Goal: Contribute content: Contribute content

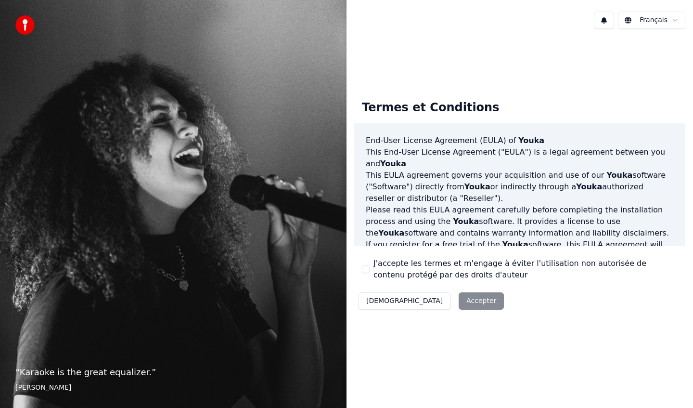
click at [366, 270] on button "J'accepte les termes et m'engage à éviter l'utilisation non autorisée de conten…" at bounding box center [366, 269] width 8 height 8
click at [459, 301] on button "Accepter" at bounding box center [481, 300] width 45 height 17
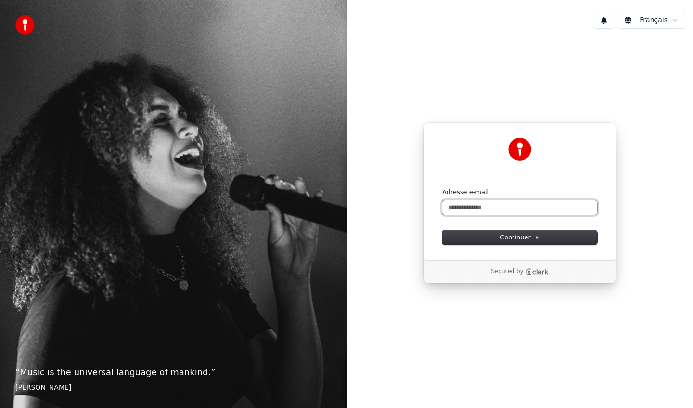
click at [497, 208] on input "Adresse e-mail" at bounding box center [519, 207] width 155 height 14
type input "*"
click at [442, 188] on button "submit" at bounding box center [442, 188] width 0 height 0
type input "**********"
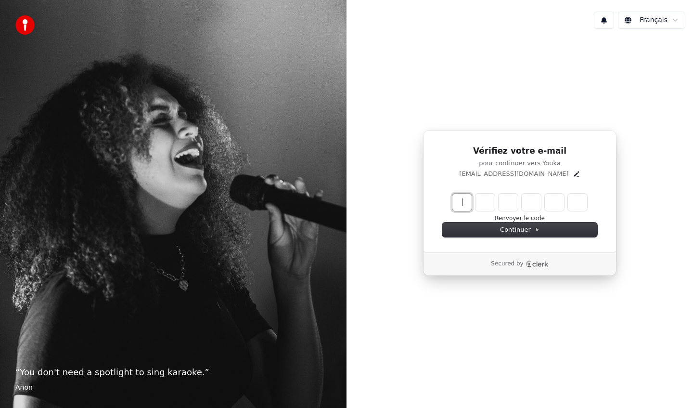
click at [466, 200] on input "Enter verification code" at bounding box center [529, 201] width 154 height 17
type input "******"
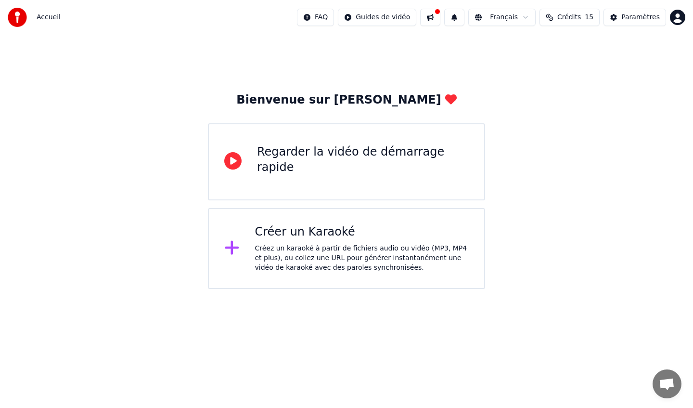
click at [296, 243] on div "Créer un Karaoké Créez un karaoké à partir de fichiers audio ou vidéo (MP3, MP4…" at bounding box center [362, 248] width 214 height 48
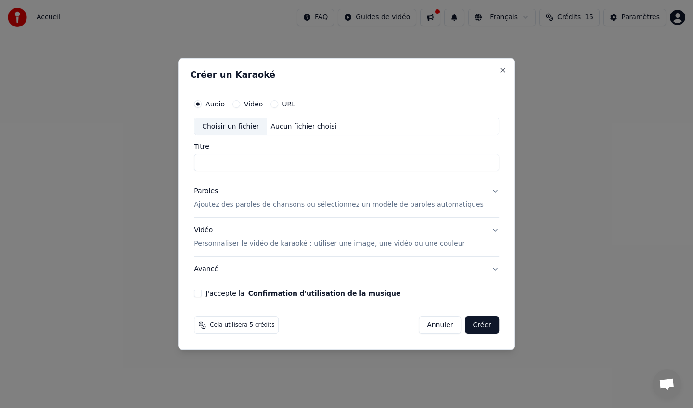
click at [240, 104] on button "Vidéo" at bounding box center [236, 104] width 8 height 8
click at [258, 125] on div "Choisir un fichier" at bounding box center [230, 126] width 72 height 17
click at [211, 102] on div "Audio" at bounding box center [209, 104] width 31 height 8
click at [202, 105] on button "Audio" at bounding box center [198, 104] width 8 height 8
click at [250, 129] on div "Choisir un fichier" at bounding box center [230, 126] width 72 height 17
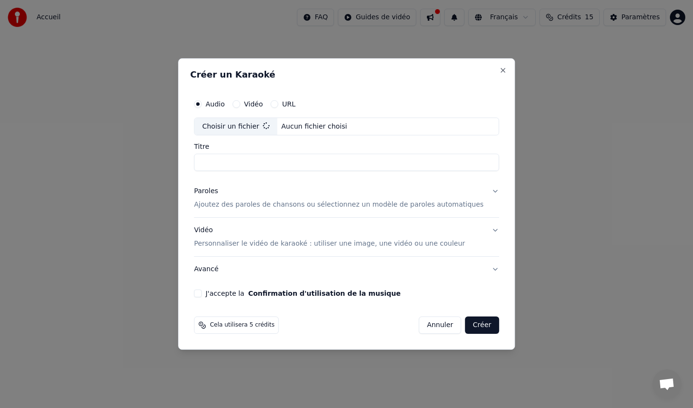
click at [262, 159] on input "Titre" at bounding box center [346, 162] width 305 height 17
type input "**********"
click at [283, 204] on p "Ajoutez des paroles de chansons ou sélectionnez un modèle de paroles automatiqu…" at bounding box center [339, 205] width 290 height 10
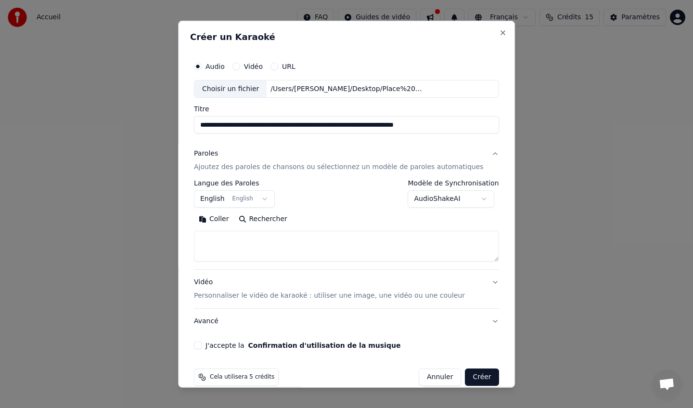
click at [270, 202] on button "English English" at bounding box center [234, 198] width 81 height 17
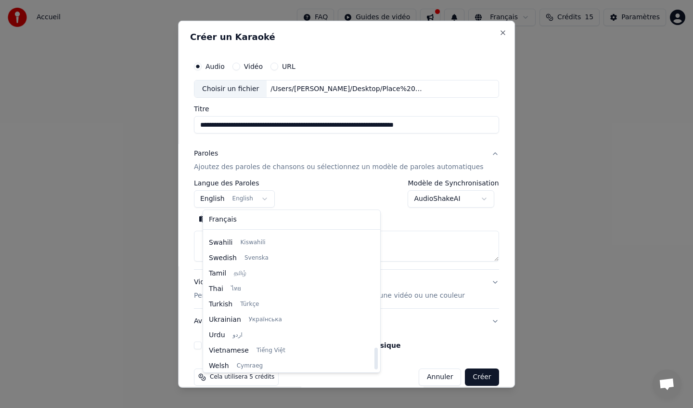
scroll to position [739, 0]
select select "**"
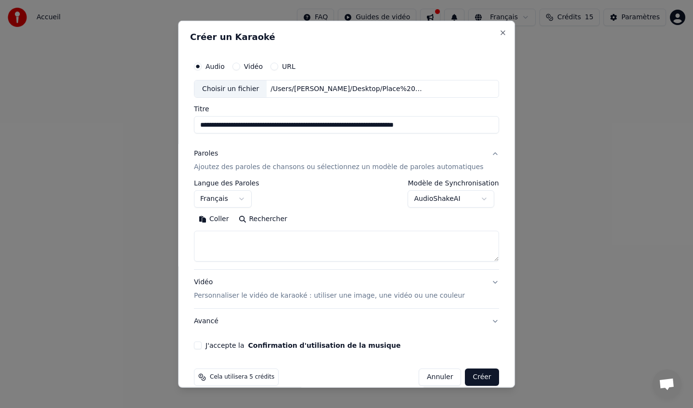
click at [340, 237] on textarea at bounding box center [346, 246] width 305 height 31
click at [312, 223] on button "Développer" at bounding box center [325, 218] width 59 height 15
click at [284, 241] on textarea "**" at bounding box center [337, 246] width 287 height 31
drag, startPoint x: 306, startPoint y: 248, endPoint x: 177, endPoint y: 237, distance: 129.5
click at [177, 236] on body "**********" at bounding box center [346, 144] width 693 height 289
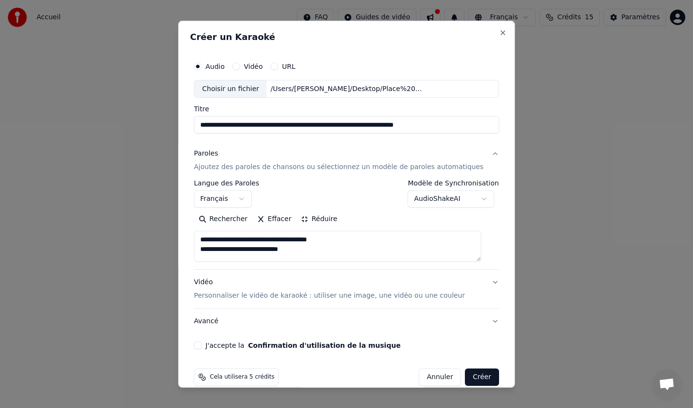
type textarea "*"
paste textarea "**********"
type textarea "**********"
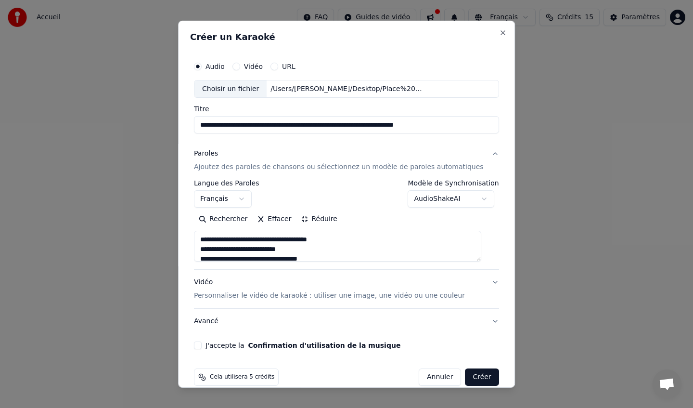
click at [202, 347] on button "J'accepte la Confirmation d'utilisation de la musique" at bounding box center [198, 345] width 8 height 8
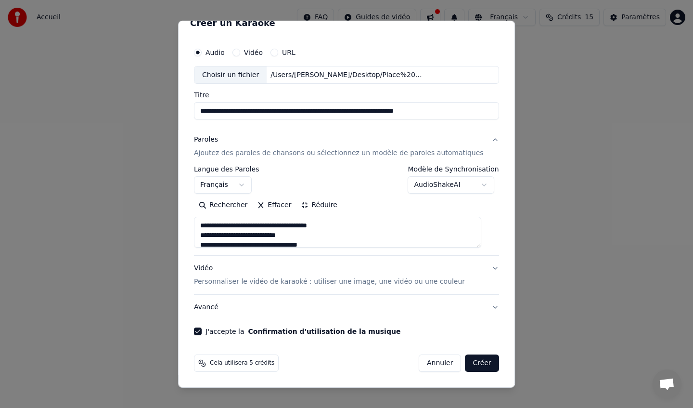
click at [478, 361] on button "Créer" at bounding box center [482, 362] width 34 height 17
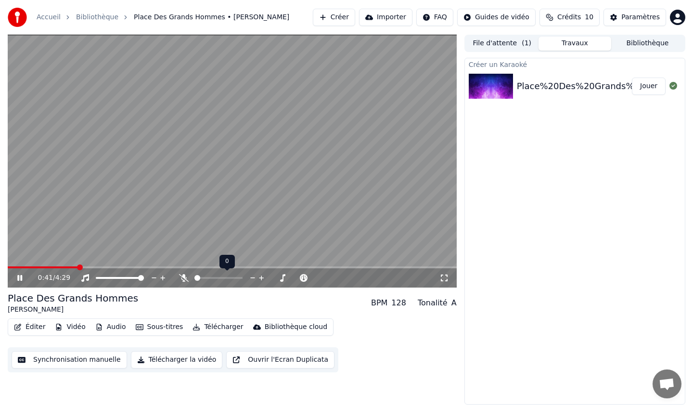
click at [219, 279] on div at bounding box center [227, 278] width 77 height 10
click at [189, 276] on div at bounding box center [227, 278] width 77 height 10
click at [181, 280] on icon at bounding box center [184, 278] width 10 height 8
click at [182, 281] on icon at bounding box center [183, 278] width 5 height 8
click at [124, 277] on span at bounding box center [120, 278] width 48 height 2
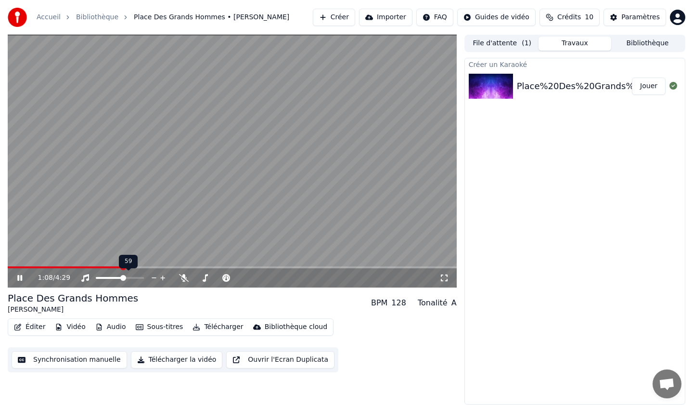
click at [133, 277] on span at bounding box center [120, 278] width 48 height 2
click at [161, 278] on icon at bounding box center [162, 277] width 5 height 5
click at [345, 17] on button "Créer" at bounding box center [334, 17] width 42 height 17
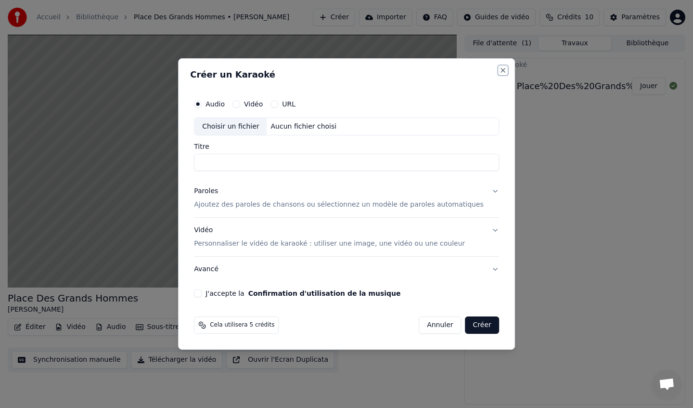
click at [499, 72] on button "Close" at bounding box center [503, 70] width 8 height 8
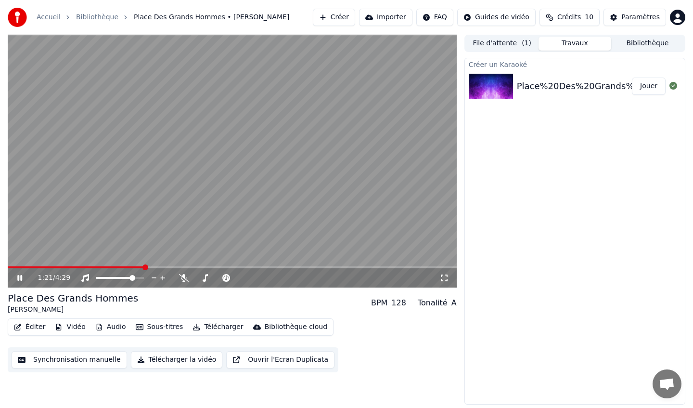
click at [29, 325] on button "Éditer" at bounding box center [29, 326] width 39 height 13
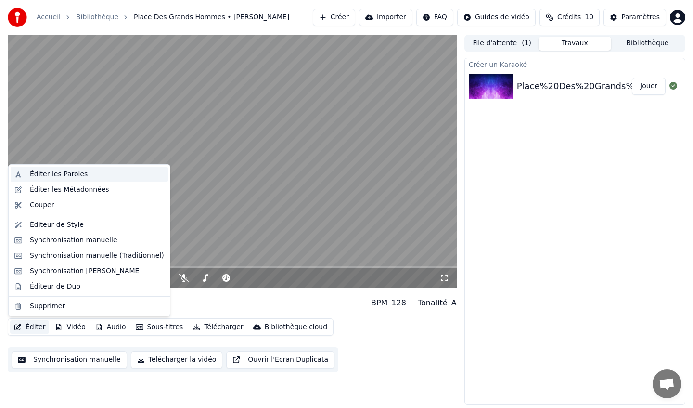
click at [54, 172] on div "Éditer les Paroles" at bounding box center [59, 174] width 58 height 10
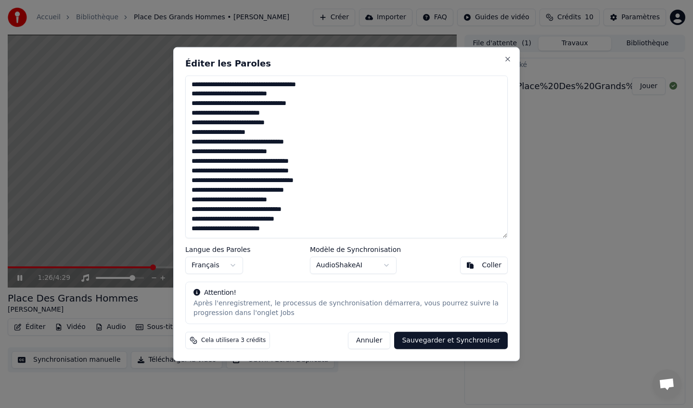
click at [371, 140] on textarea "**********" at bounding box center [346, 156] width 322 height 163
drag, startPoint x: 193, startPoint y: 84, endPoint x: 322, endPoint y: 255, distance: 213.9
click at [322, 255] on div "**********" at bounding box center [346, 204] width 347 height 314
paste textarea "**********"
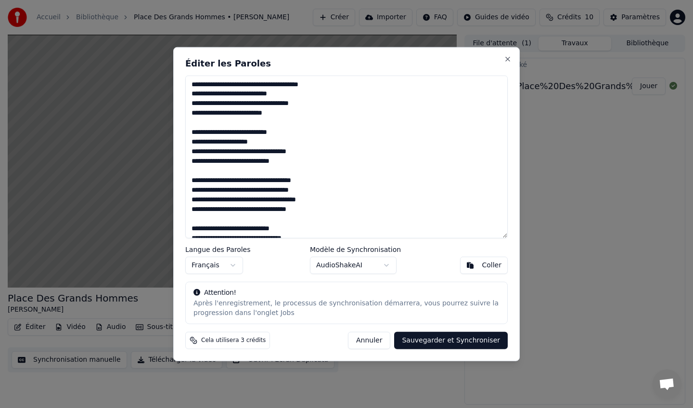
scroll to position [572, 0]
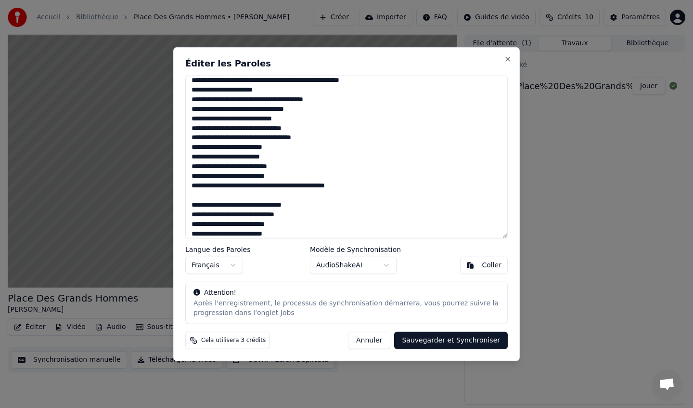
click at [359, 193] on textarea at bounding box center [346, 156] width 322 height 163
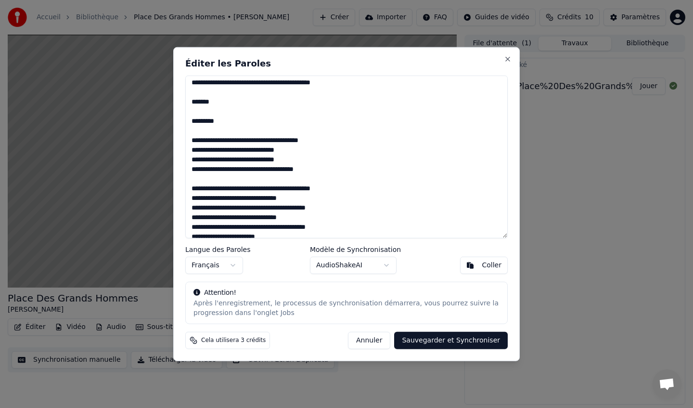
scroll to position [395, 0]
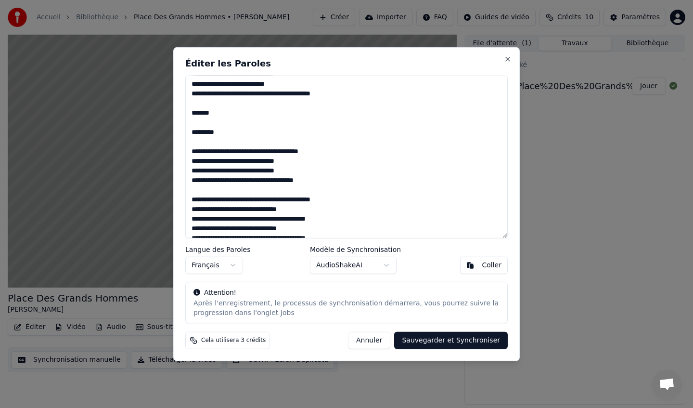
drag, startPoint x: 220, startPoint y: 134, endPoint x: 181, endPoint y: 129, distance: 39.3
click at [180, 129] on div "Éditer les Paroles Langue des Paroles Français Modèle de Synchronisation AudioS…" at bounding box center [346, 204] width 347 height 314
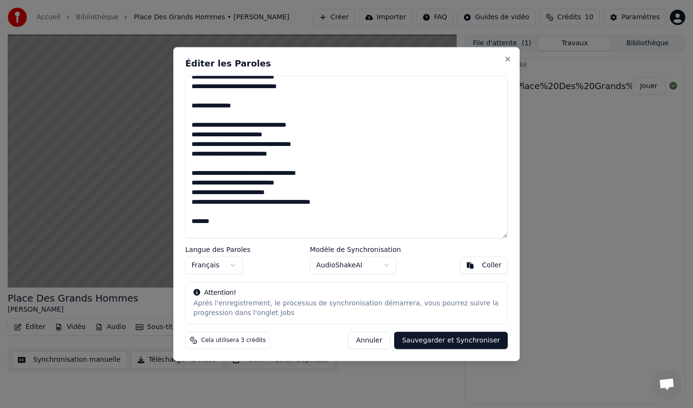
scroll to position [220, 0]
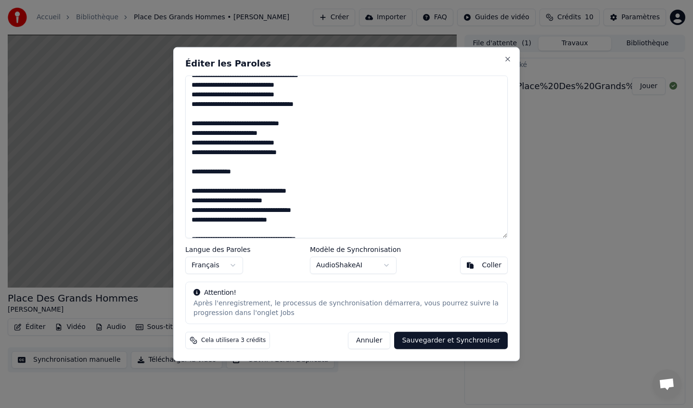
drag, startPoint x: 256, startPoint y: 172, endPoint x: 189, endPoint y: 170, distance: 67.4
click at [189, 170] on textarea at bounding box center [346, 156] width 322 height 163
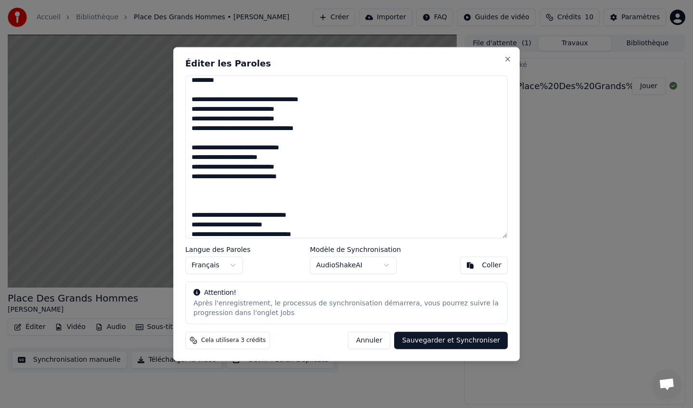
scroll to position [0, 0]
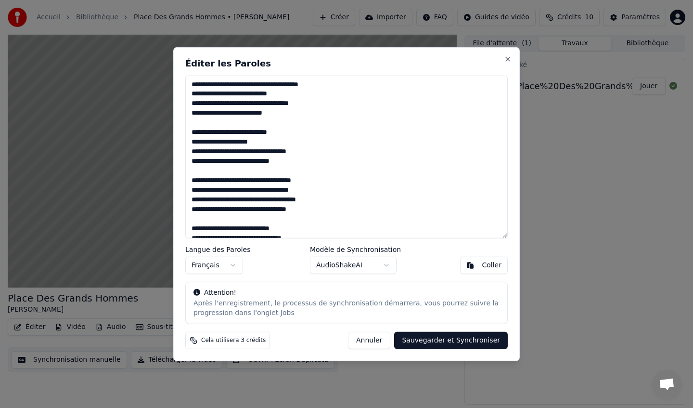
click at [389, 265] on button "AudioShakeAI" at bounding box center [353, 265] width 87 height 17
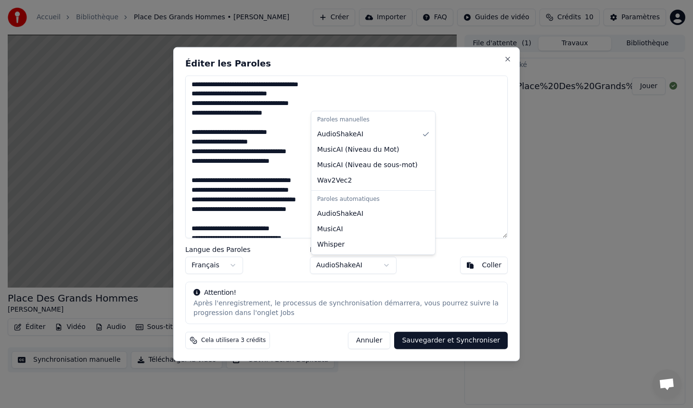
click at [422, 270] on body "Accueil Bibliothèque Place [GEOGRAPHIC_DATA] • [PERSON_NAME] Créer Importer FAQ…" at bounding box center [346, 204] width 693 height 408
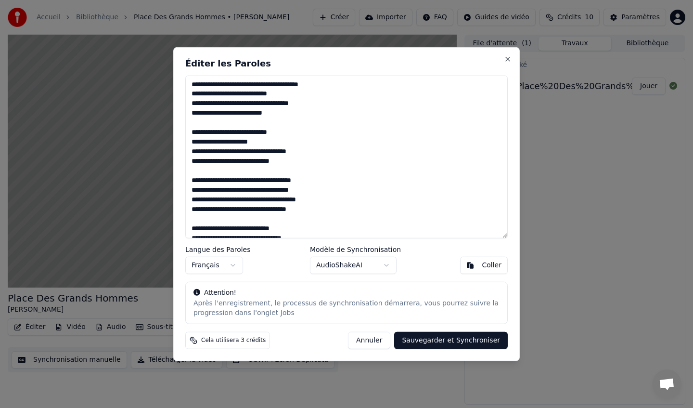
click at [443, 339] on button "Sauvegarder et Synchroniser" at bounding box center [451, 340] width 114 height 17
type textarea "**********"
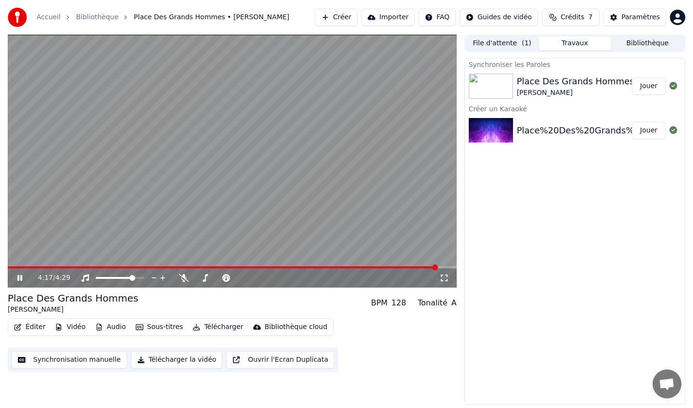
click at [531, 88] on div "[PERSON_NAME]" at bounding box center [575, 93] width 117 height 10
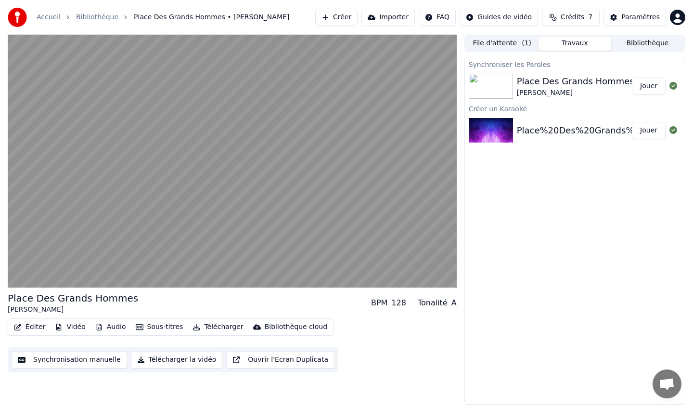
click at [651, 86] on button "Jouer" at bounding box center [649, 85] width 34 height 17
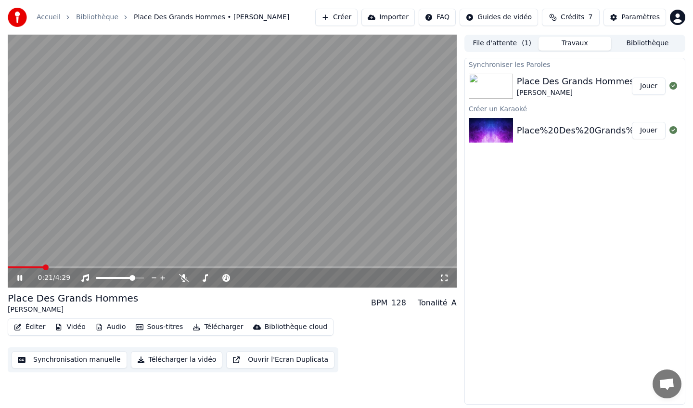
click at [34, 326] on button "Éditer" at bounding box center [29, 326] width 39 height 13
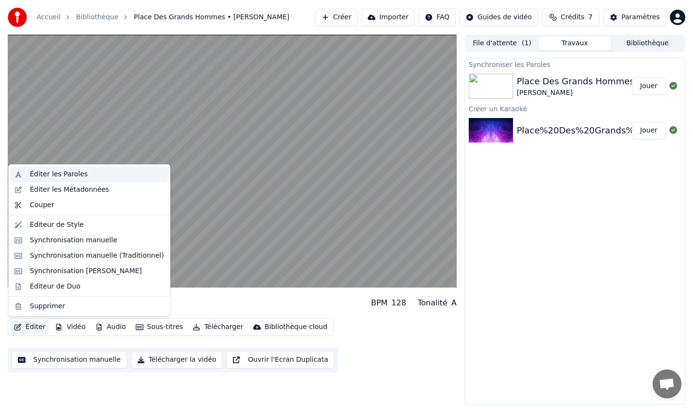
click at [95, 177] on div "Éditer les Paroles" at bounding box center [97, 174] width 134 height 10
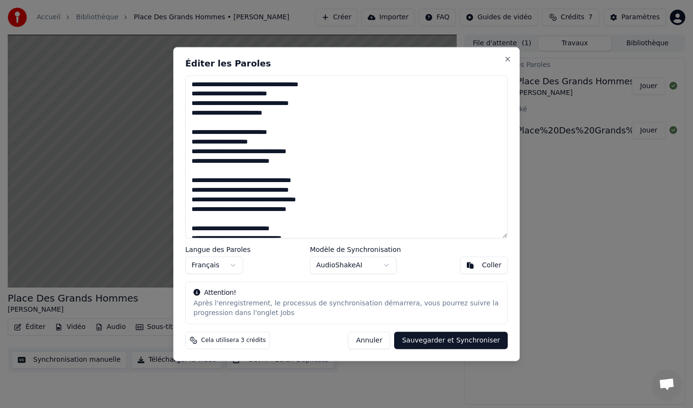
click at [351, 171] on textarea at bounding box center [346, 156] width 322 height 163
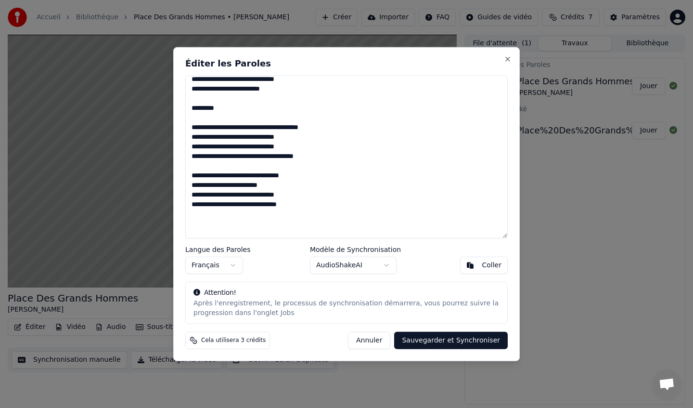
scroll to position [145, 0]
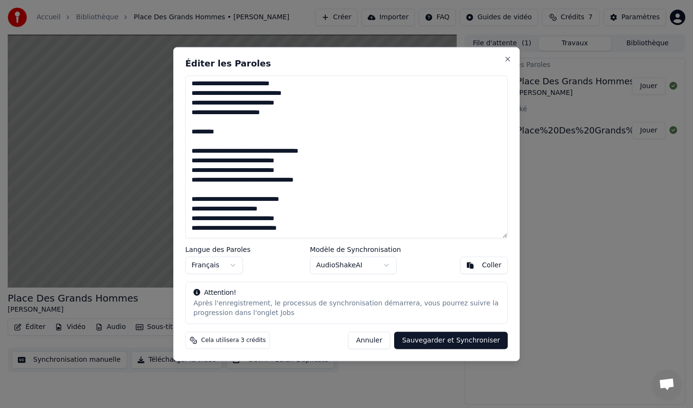
drag, startPoint x: 220, startPoint y: 135, endPoint x: 184, endPoint y: 128, distance: 36.7
click at [184, 128] on div "Éditer les Paroles Langue des Paroles Français Modèle de Synchronisation AudioS…" at bounding box center [346, 204] width 347 height 314
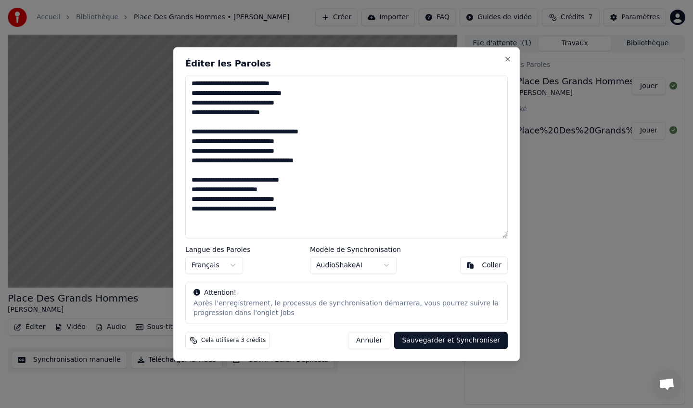
click at [217, 225] on textarea at bounding box center [346, 156] width 322 height 163
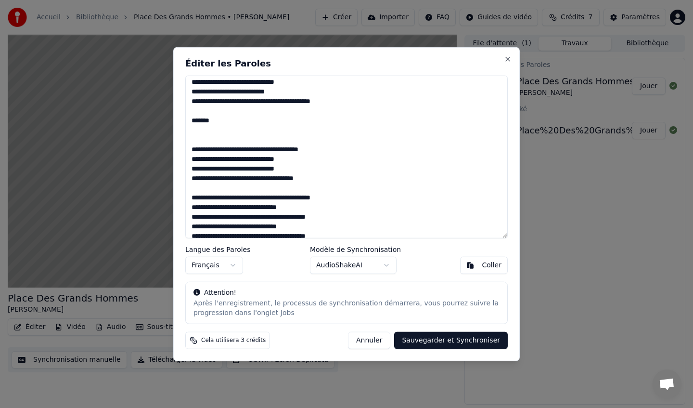
scroll to position [374, 0]
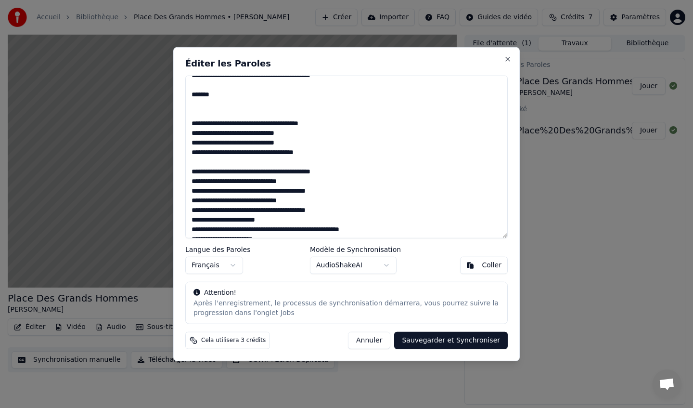
click at [200, 109] on textarea at bounding box center [346, 156] width 322 height 163
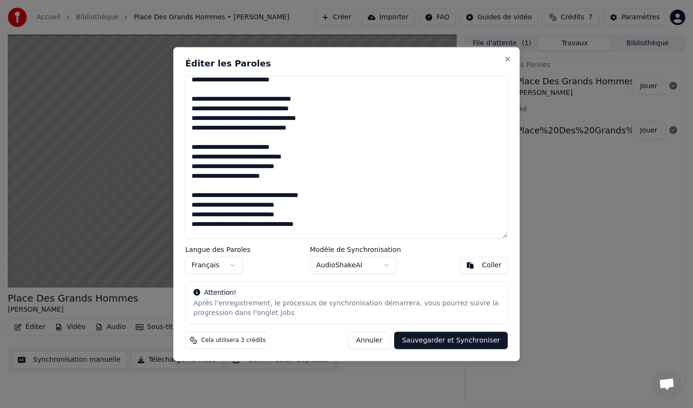
scroll to position [0, 0]
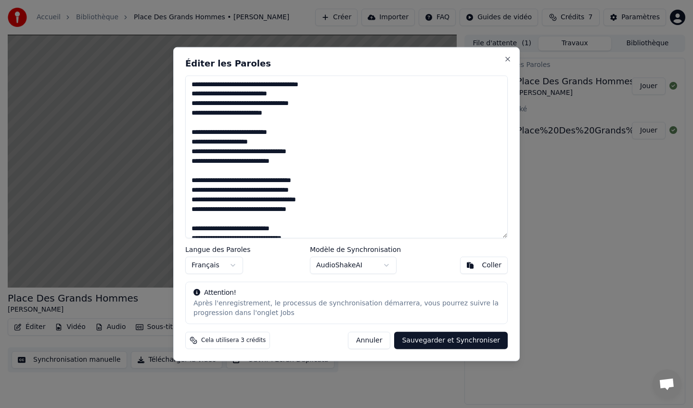
click at [392, 270] on button "AudioShakeAI" at bounding box center [353, 265] width 87 height 17
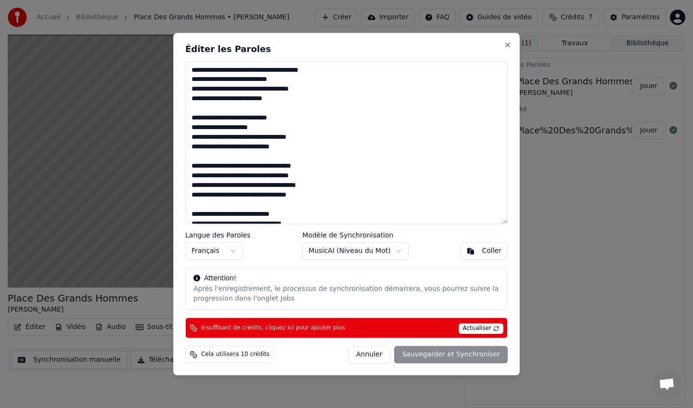
click at [386, 250] on body "Accueil Bibliothèque Place [GEOGRAPHIC_DATA] • [PERSON_NAME] Créer Importer FAQ…" at bounding box center [346, 204] width 693 height 408
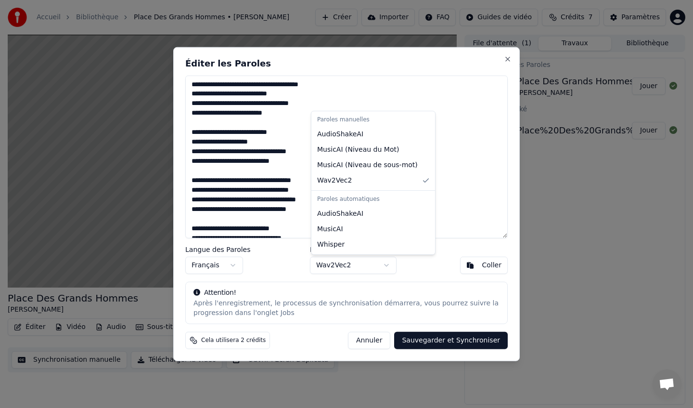
click at [389, 268] on body "Accueil Bibliothèque Place [GEOGRAPHIC_DATA] • [PERSON_NAME] Créer Importer FAQ…" at bounding box center [346, 204] width 693 height 408
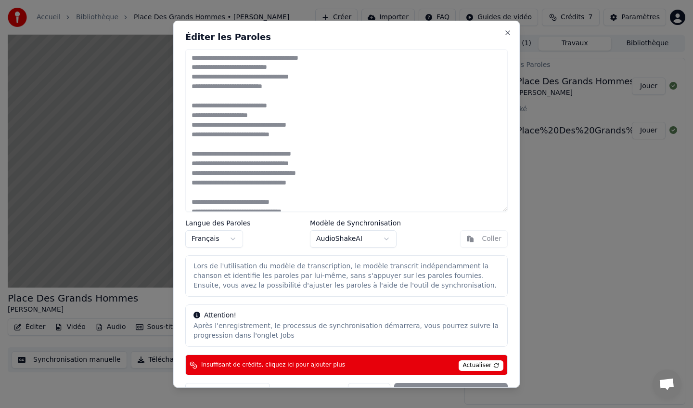
click at [378, 242] on body "Accueil Bibliothèque Place [GEOGRAPHIC_DATA] • [PERSON_NAME] Créer Importer FAQ…" at bounding box center [346, 204] width 693 height 408
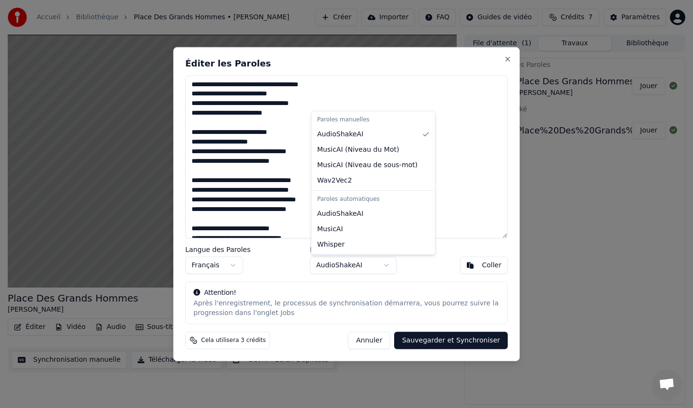
click at [357, 266] on body "Accueil Bibliothèque Place [GEOGRAPHIC_DATA] • [PERSON_NAME] Créer Importer FAQ…" at bounding box center [346, 204] width 693 height 408
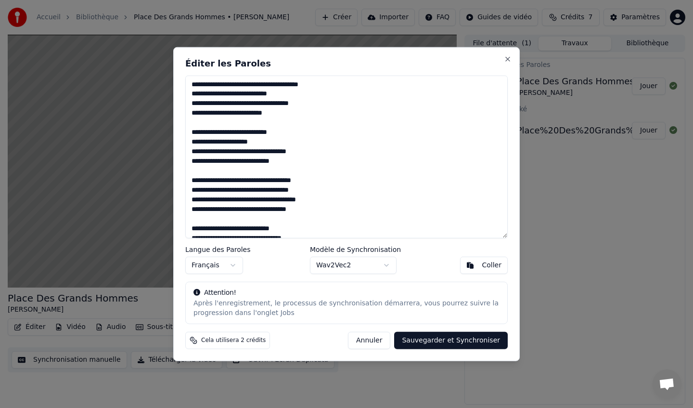
click at [440, 336] on button "Sauvegarder et Synchroniser" at bounding box center [451, 340] width 114 height 17
type textarea "**********"
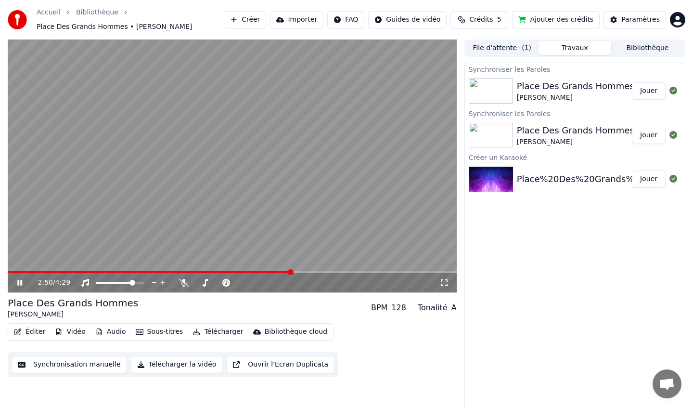
click at [646, 91] on button "Jouer" at bounding box center [649, 90] width 34 height 17
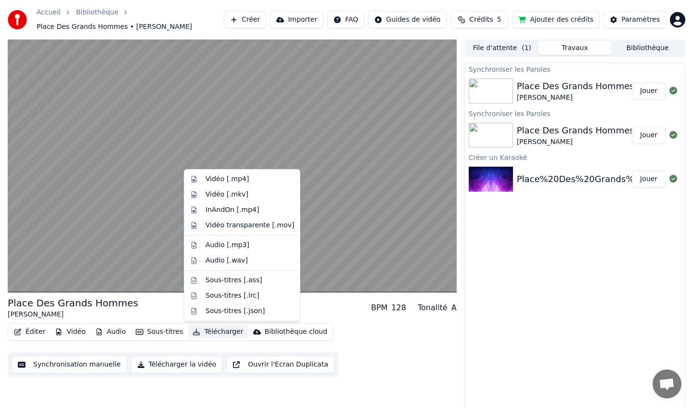
click at [219, 332] on button "Télécharger" at bounding box center [218, 331] width 58 height 13
click at [229, 182] on div "Vidéo [.mp4]" at bounding box center [227, 179] width 43 height 10
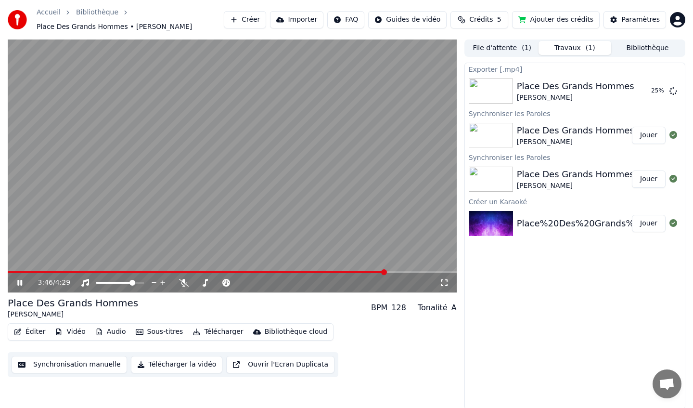
click at [22, 284] on icon at bounding box center [26, 283] width 23 height 8
click at [643, 92] on button "Afficher" at bounding box center [644, 90] width 42 height 17
click at [51, 365] on button "Synchronisation manuelle" at bounding box center [70, 364] width 116 height 17
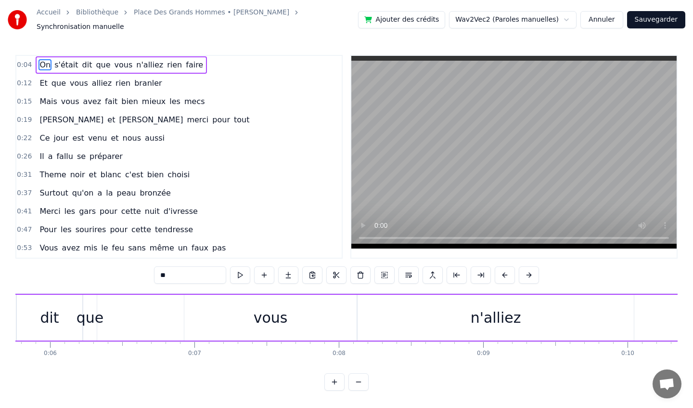
scroll to position [0, 709]
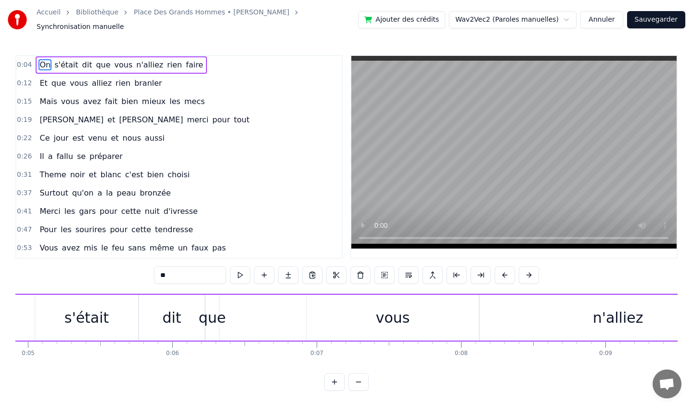
click at [25, 61] on span "0:04" at bounding box center [24, 65] width 15 height 10
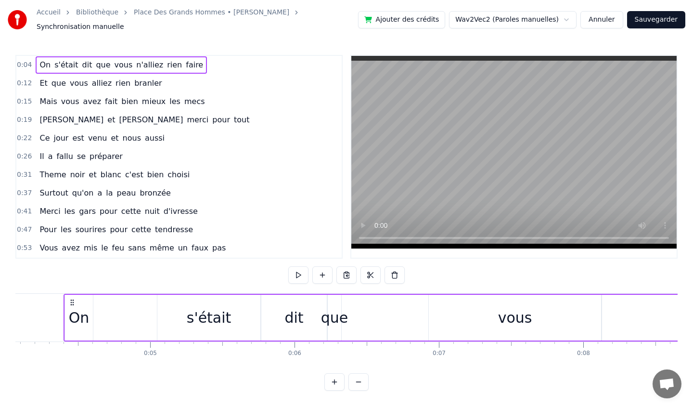
click at [26, 61] on span "0:04" at bounding box center [24, 65] width 15 height 10
drag, startPoint x: 82, startPoint y: 311, endPoint x: 85, endPoint y: 307, distance: 5.6
click at [85, 307] on div "On" at bounding box center [79, 318] width 21 height 22
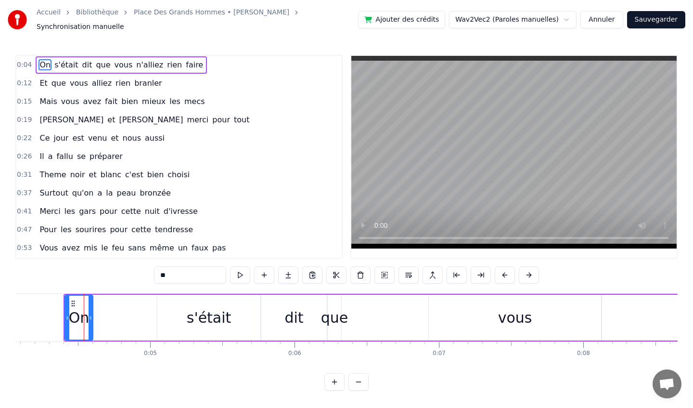
click at [364, 375] on button at bounding box center [358, 381] width 20 height 17
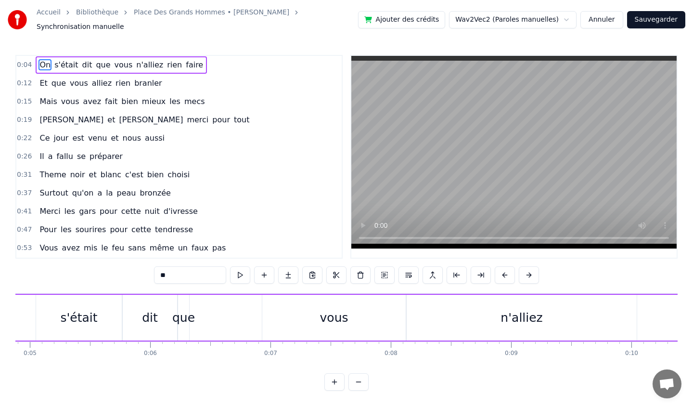
click at [364, 375] on button at bounding box center [358, 381] width 20 height 17
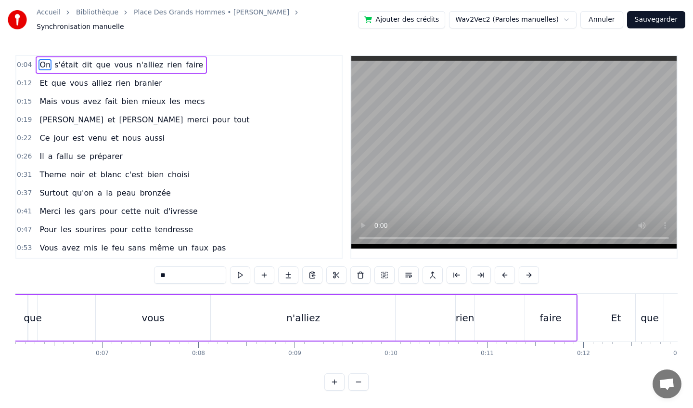
scroll to position [0, 389]
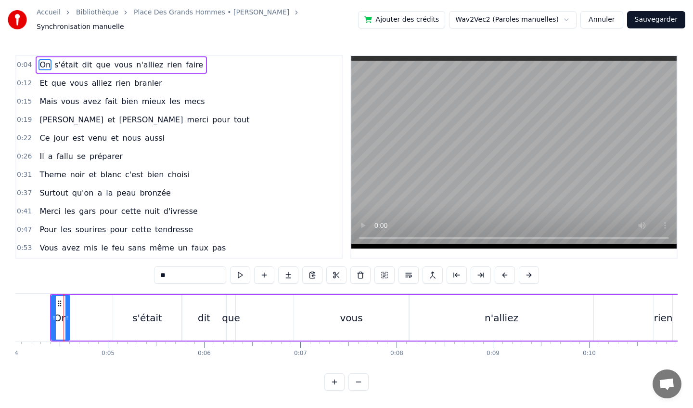
click at [364, 375] on button at bounding box center [358, 381] width 20 height 17
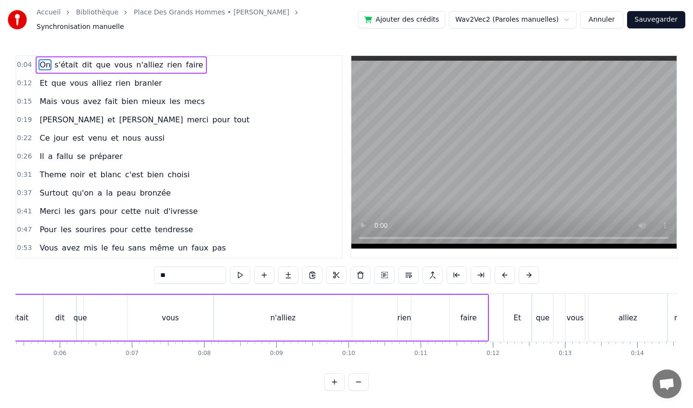
scroll to position [0, 280]
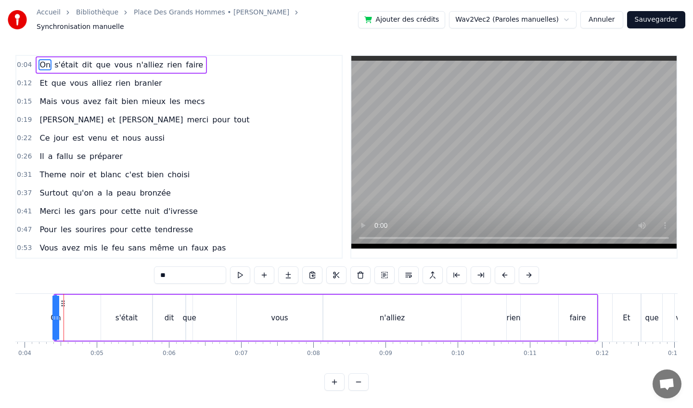
drag, startPoint x: 66, startPoint y: 316, endPoint x: 54, endPoint y: 311, distance: 12.5
click at [54, 314] on icon at bounding box center [54, 318] width 4 height 8
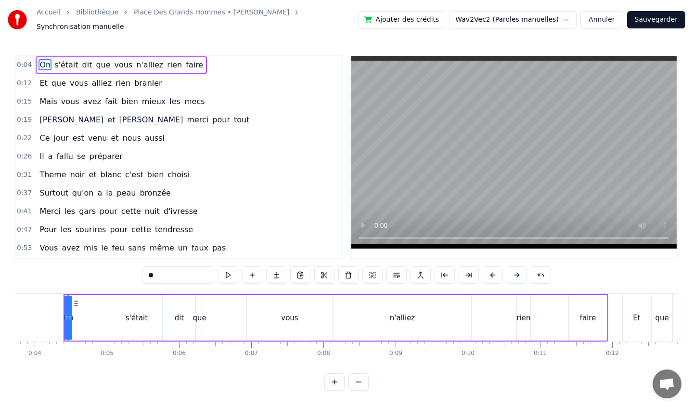
drag, startPoint x: 67, startPoint y: 310, endPoint x: 89, endPoint y: 309, distance: 22.2
click at [90, 310] on div "On s'était dit que vous n'alliez rien faire" at bounding box center [336, 318] width 545 height 48
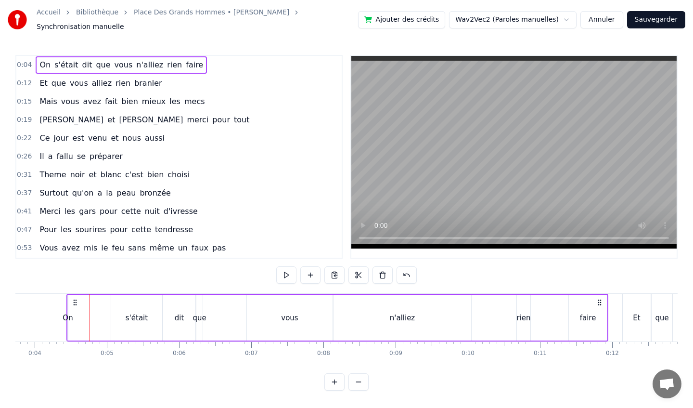
click at [54, 63] on span "s'était" at bounding box center [66, 64] width 26 height 11
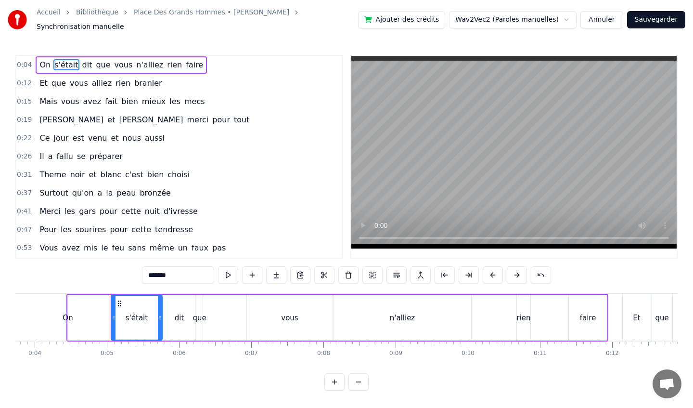
click at [43, 62] on span "On" at bounding box center [45, 64] width 13 height 11
type input "**"
click at [33, 56] on div "0:04 On s'était dit que vous n'alliez rien faire" at bounding box center [178, 65] width 325 height 18
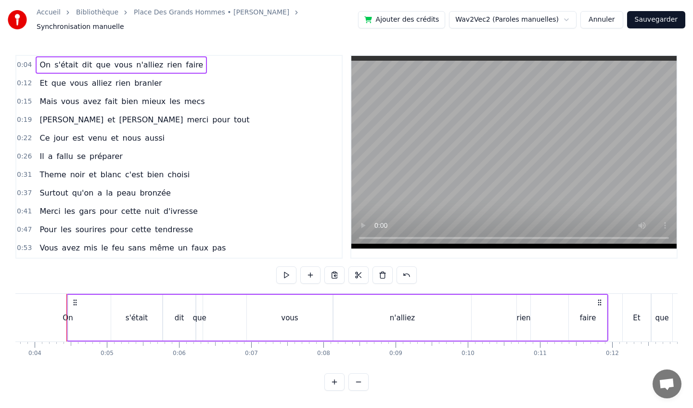
click at [26, 61] on span "0:04" at bounding box center [24, 65] width 15 height 10
click at [283, 273] on button at bounding box center [286, 274] width 20 height 17
click at [470, 266] on div "0:04 On s'était dit que vous n'alliez rien faire 0:12 Et que vous alliez rien b…" at bounding box center [346, 223] width 662 height 336
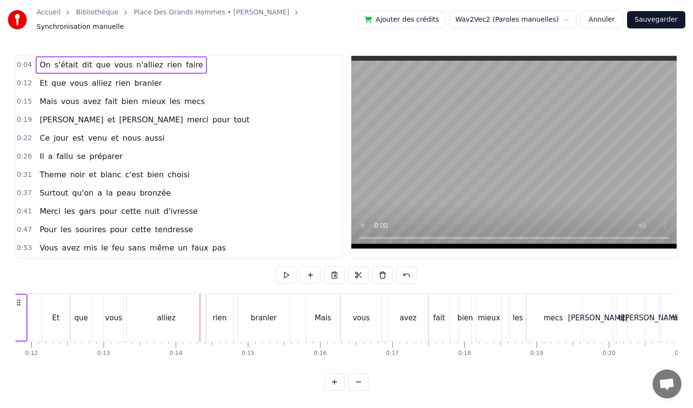
click at [163, 275] on div "0:04 On s'était dit que vous n'alliez rien faire 0:12 Et que vous alliez rien b…" at bounding box center [346, 223] width 662 height 336
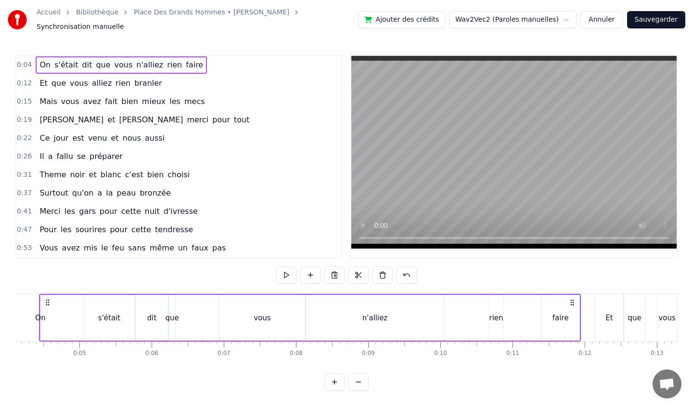
scroll to position [0, 0]
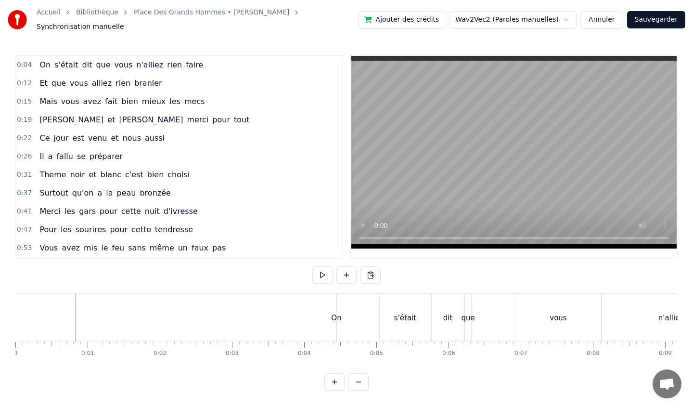
click at [320, 273] on button at bounding box center [322, 274] width 20 height 17
click at [342, 311] on div "On s'était dit que vous n'alliez rien faire" at bounding box center [607, 318] width 542 height 48
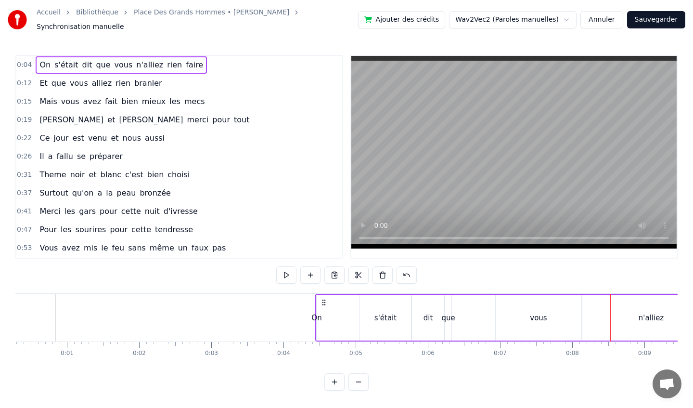
scroll to position [0, 19]
drag, startPoint x: 338, startPoint y: 311, endPoint x: 324, endPoint y: 312, distance: 13.6
click at [324, 312] on div "On s'était dit que vous n'alliez rien faire" at bounding box center [588, 318] width 542 height 48
click at [318, 314] on div "On" at bounding box center [318, 317] width 10 height 11
drag, startPoint x: 321, startPoint y: 313, endPoint x: 359, endPoint y: 316, distance: 38.1
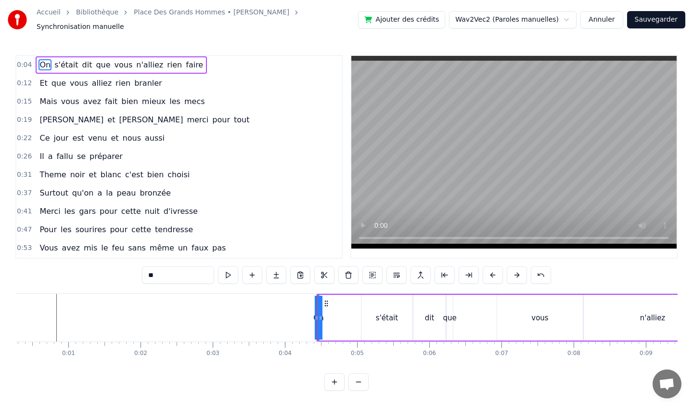
click at [359, 316] on div "On s'était dit que vous n'alliez rien faire" at bounding box center [588, 318] width 542 height 48
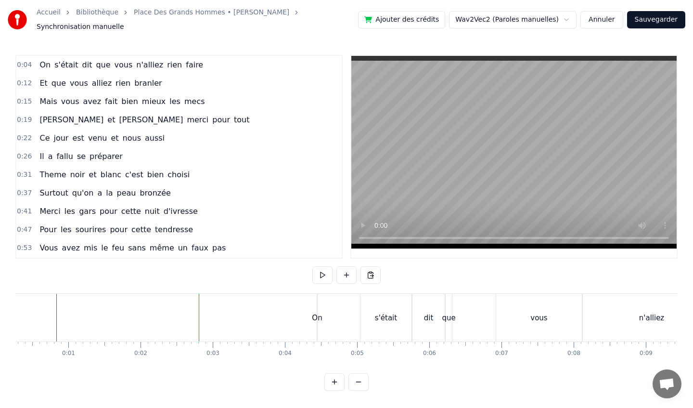
click at [319, 315] on div "On" at bounding box center [317, 317] width 10 height 11
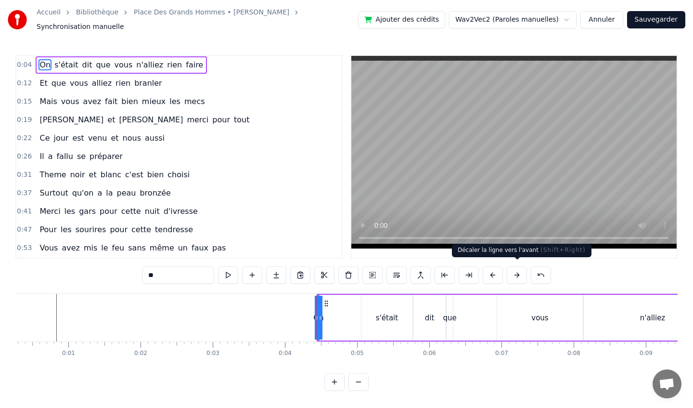
click at [517, 270] on button at bounding box center [517, 274] width 20 height 17
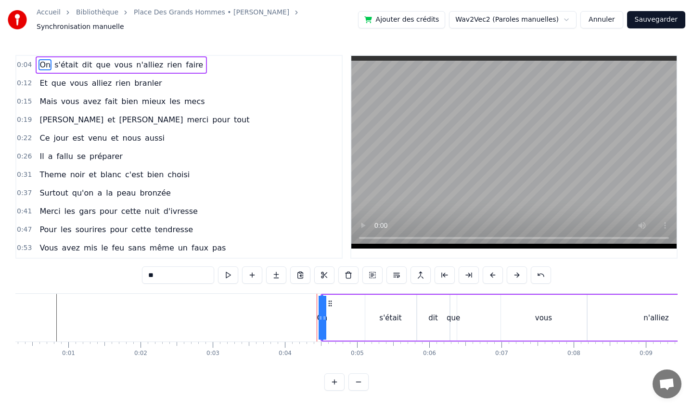
click at [517, 270] on button at bounding box center [517, 274] width 20 height 17
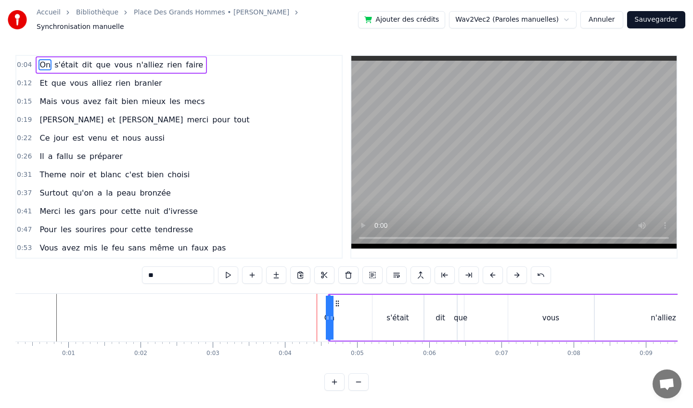
click at [517, 270] on button at bounding box center [517, 274] width 20 height 17
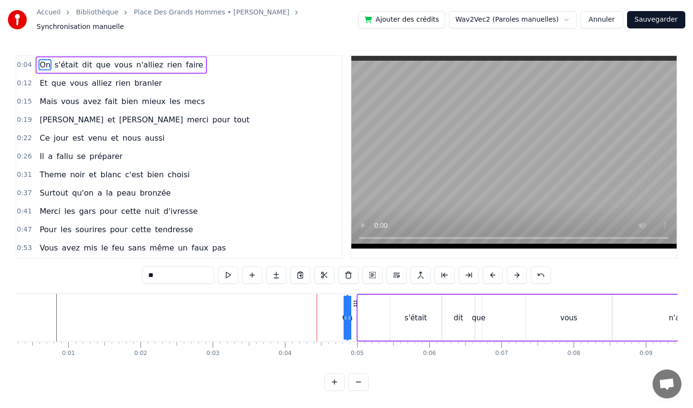
click at [517, 270] on button at bounding box center [517, 274] width 20 height 17
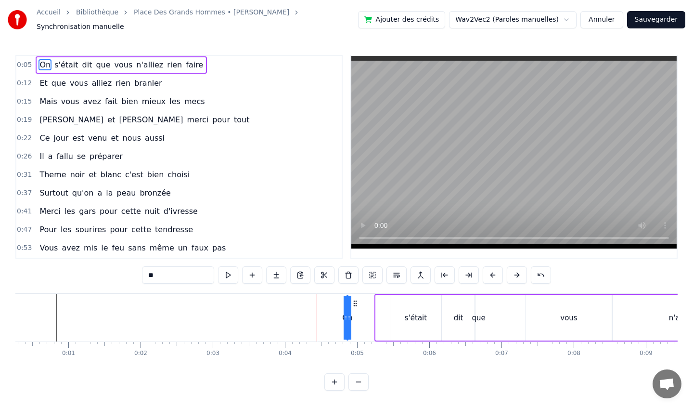
click at [517, 270] on button at bounding box center [517, 274] width 20 height 17
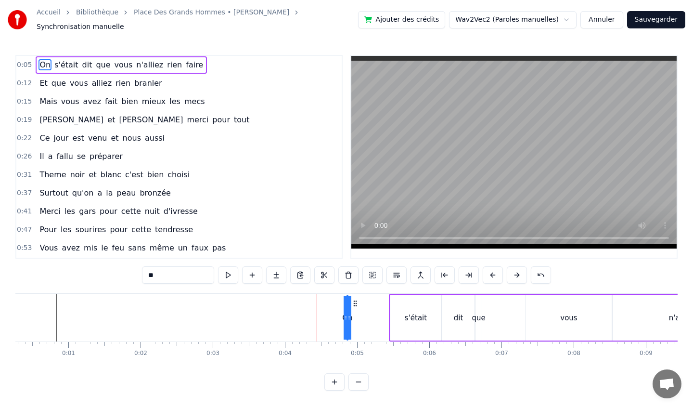
click at [517, 270] on button at bounding box center [517, 274] width 20 height 17
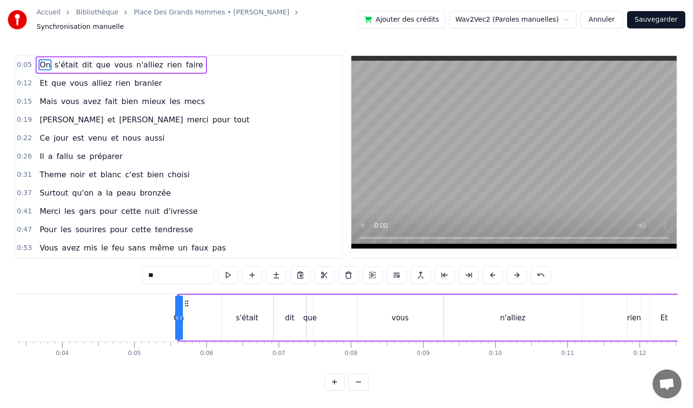
scroll to position [0, 0]
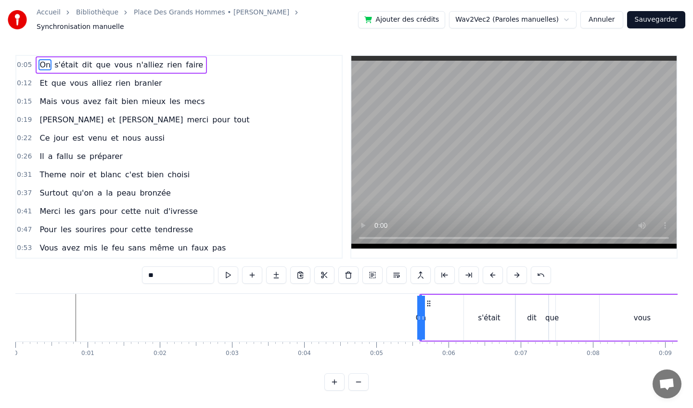
click at [64, 264] on div "0:05 On s'était dit que vous n'alliez rien faire 0:12 Et que vous alliez rien b…" at bounding box center [346, 223] width 662 height 336
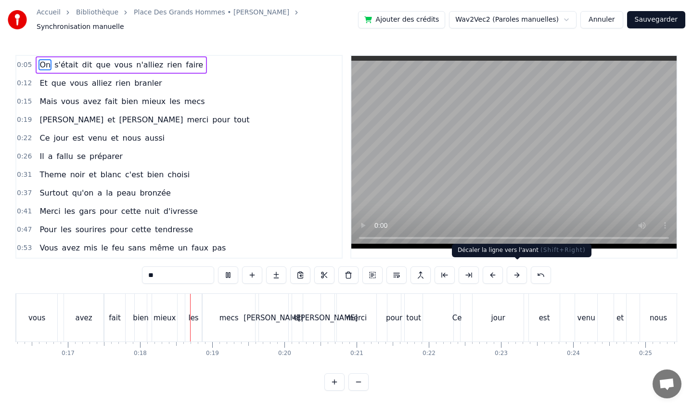
scroll to position [0, 1215]
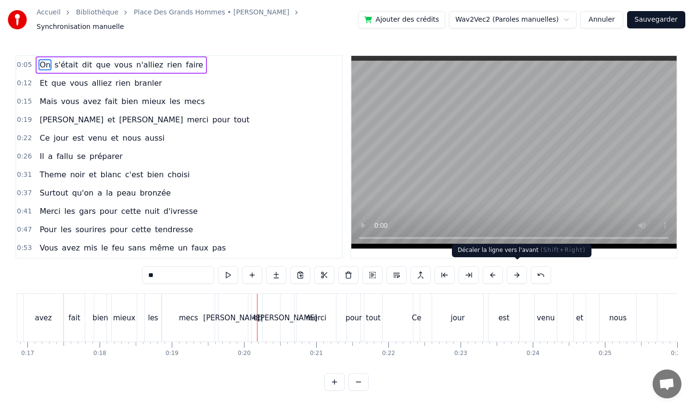
click at [519, 274] on button at bounding box center [517, 274] width 20 height 17
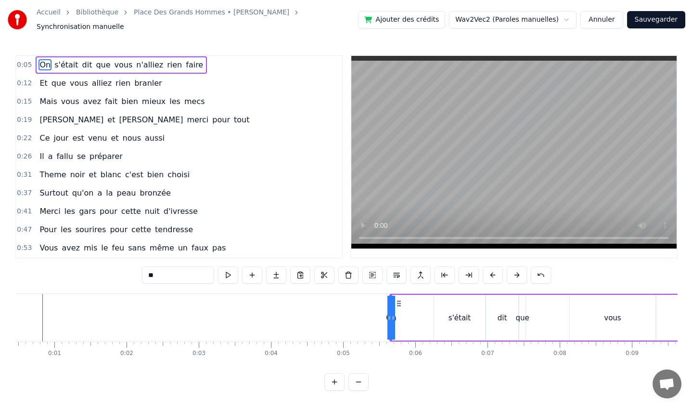
scroll to position [0, 0]
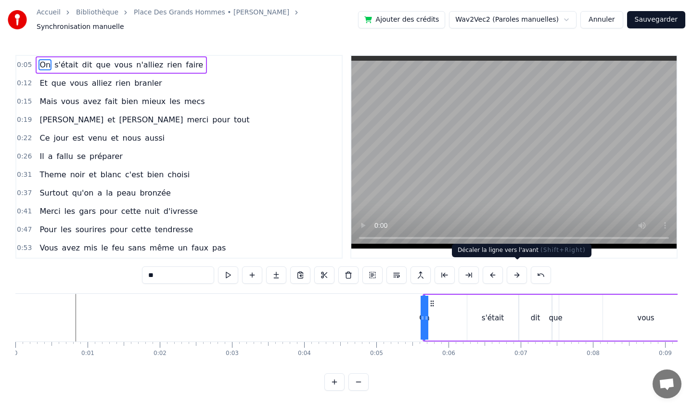
click at [519, 270] on button at bounding box center [517, 274] width 20 height 17
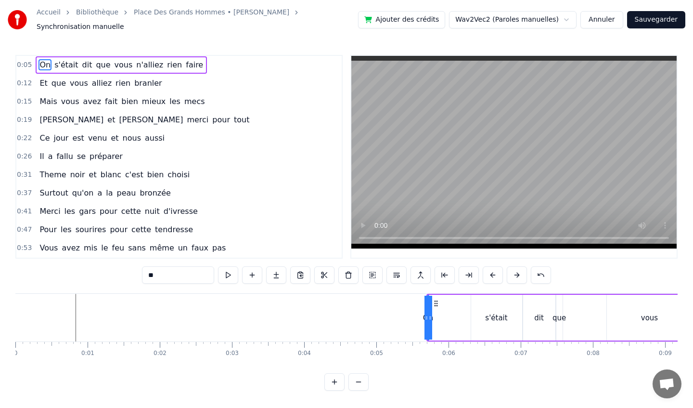
click at [518, 270] on button at bounding box center [517, 274] width 20 height 17
click at [519, 270] on button at bounding box center [517, 274] width 20 height 17
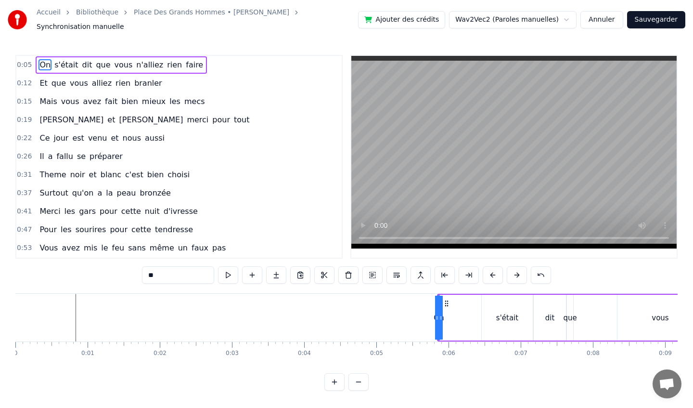
click at [519, 270] on button at bounding box center [517, 274] width 20 height 17
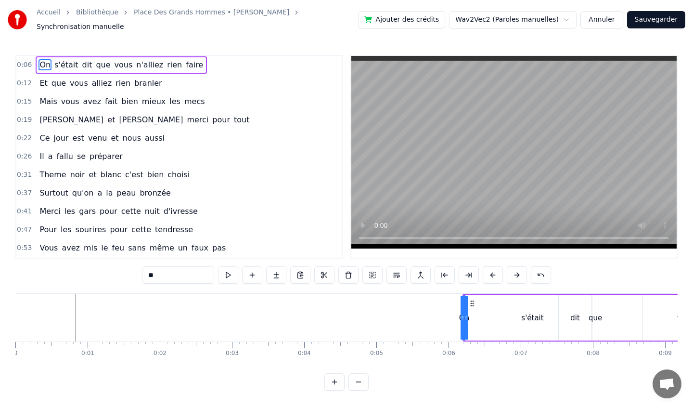
click at [519, 270] on button at bounding box center [517, 274] width 20 height 17
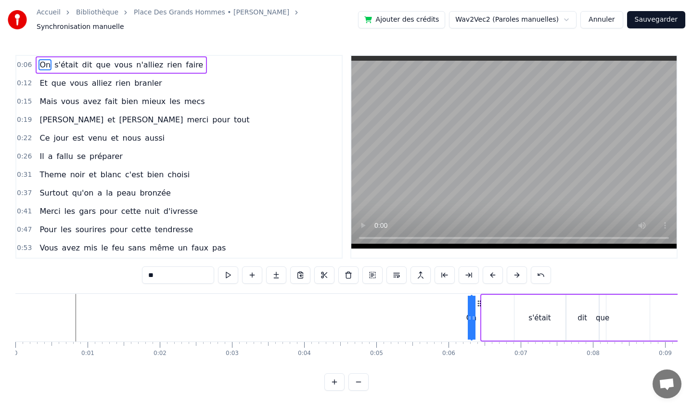
click at [519, 270] on button at bounding box center [517, 274] width 20 height 17
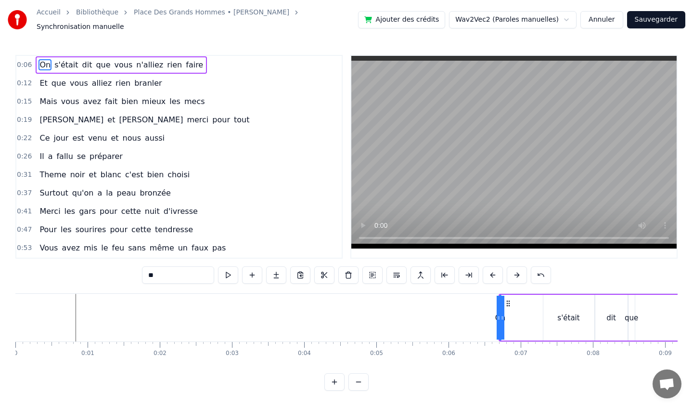
click at [518, 270] on button at bounding box center [517, 274] width 20 height 17
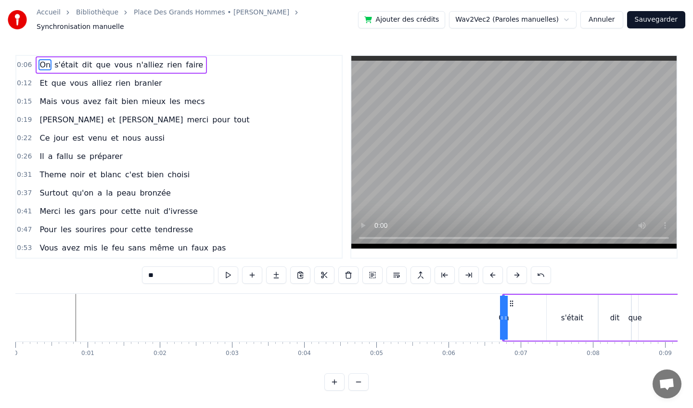
click at [518, 270] on button at bounding box center [517, 274] width 20 height 17
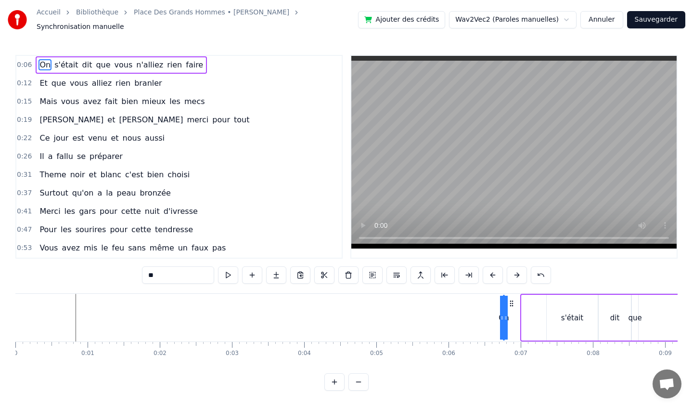
click at [518, 270] on button at bounding box center [517, 274] width 20 height 17
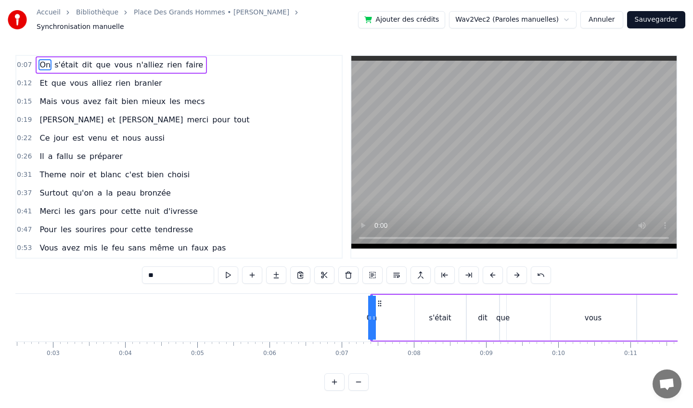
scroll to position [0, 175]
click at [521, 270] on button at bounding box center [517, 274] width 20 height 17
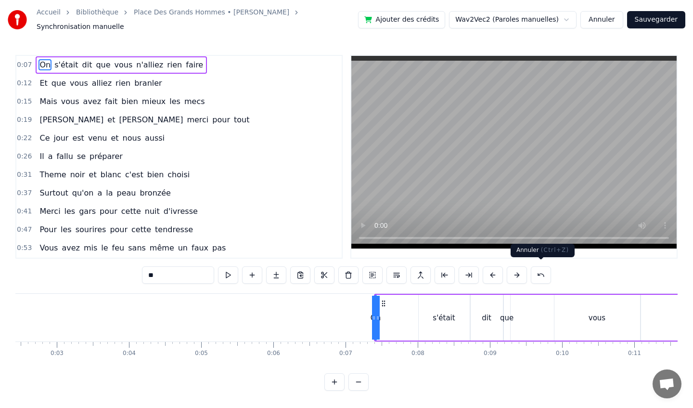
click at [521, 270] on button at bounding box center [517, 274] width 20 height 17
click at [520, 270] on button at bounding box center [517, 274] width 20 height 17
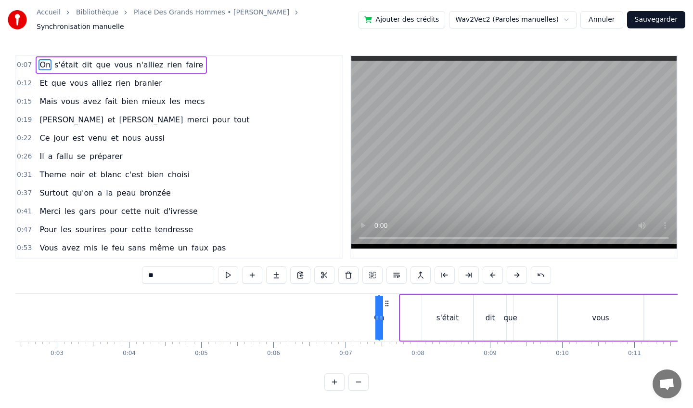
click at [520, 270] on button at bounding box center [517, 274] width 20 height 17
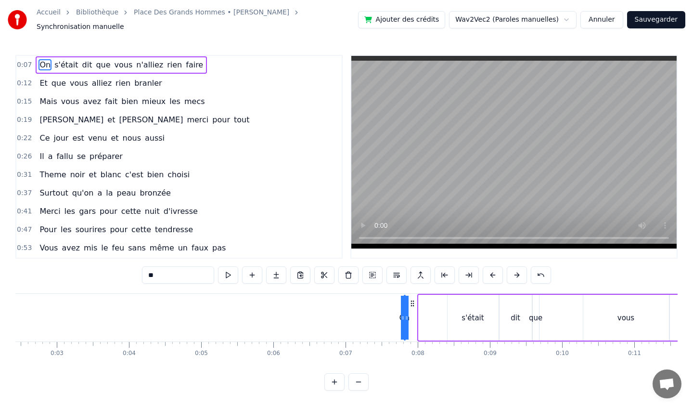
click at [520, 270] on button at bounding box center [517, 274] width 20 height 17
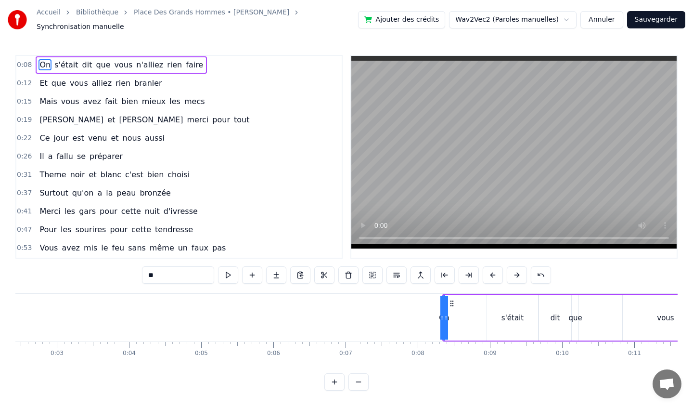
click at [521, 270] on button at bounding box center [517, 274] width 20 height 17
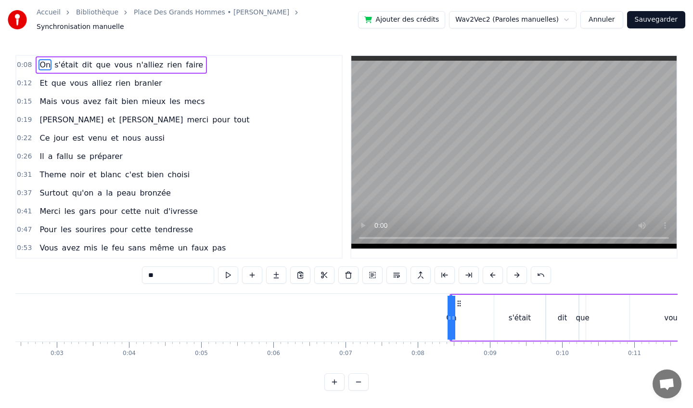
click at [521, 270] on button at bounding box center [517, 274] width 20 height 17
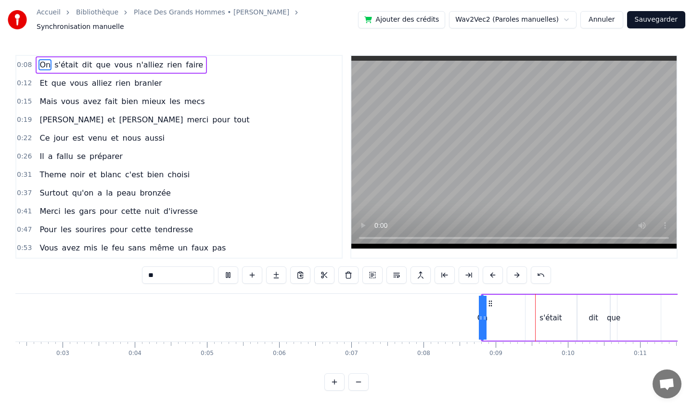
scroll to position [0, 579]
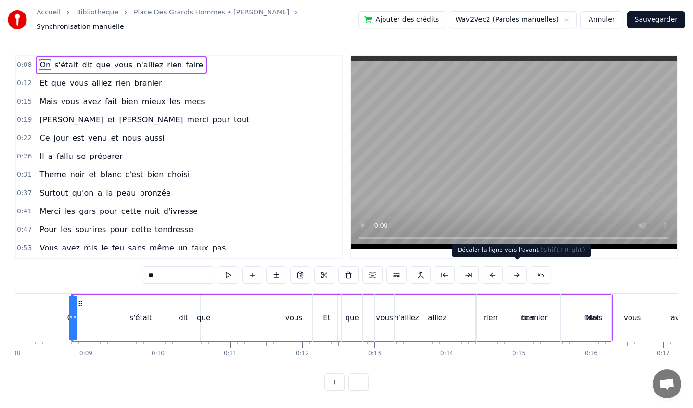
click at [521, 271] on button at bounding box center [517, 274] width 20 height 17
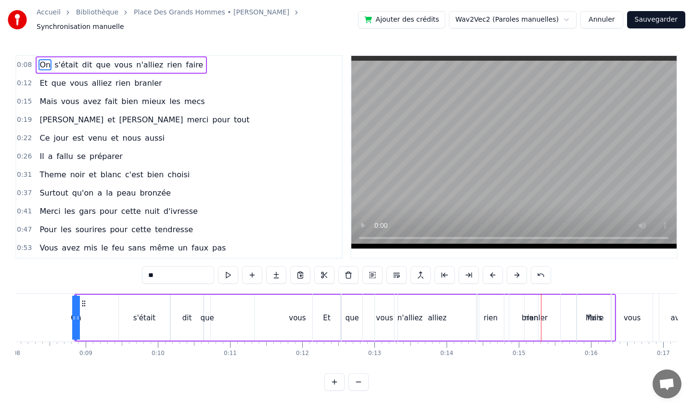
click at [521, 271] on button at bounding box center [517, 274] width 20 height 17
click at [520, 271] on button at bounding box center [517, 274] width 20 height 17
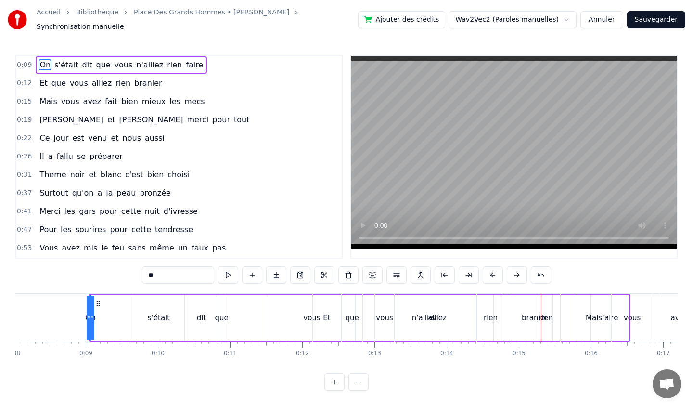
click at [520, 271] on button at bounding box center [517, 274] width 20 height 17
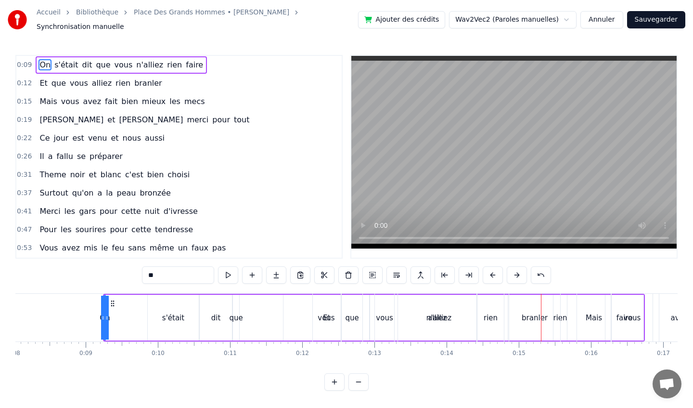
click at [520, 271] on button at bounding box center [517, 274] width 20 height 17
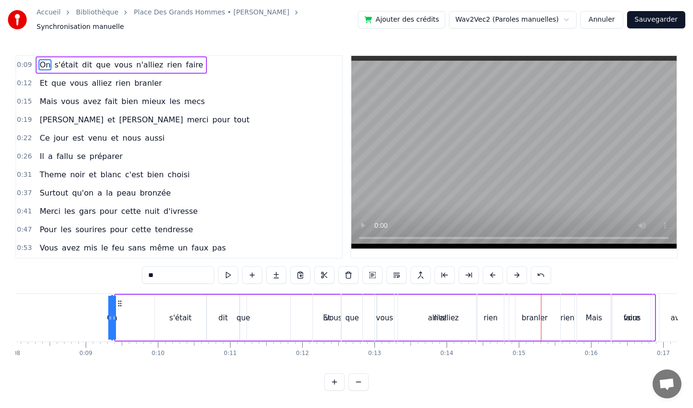
click at [520, 271] on button at bounding box center [517, 274] width 20 height 17
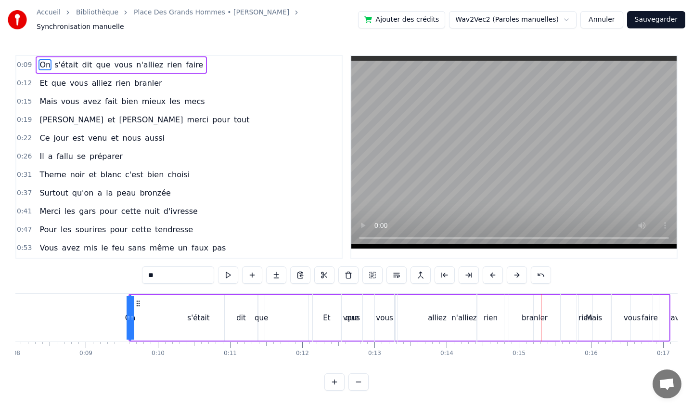
click at [520, 271] on button at bounding box center [517, 274] width 20 height 17
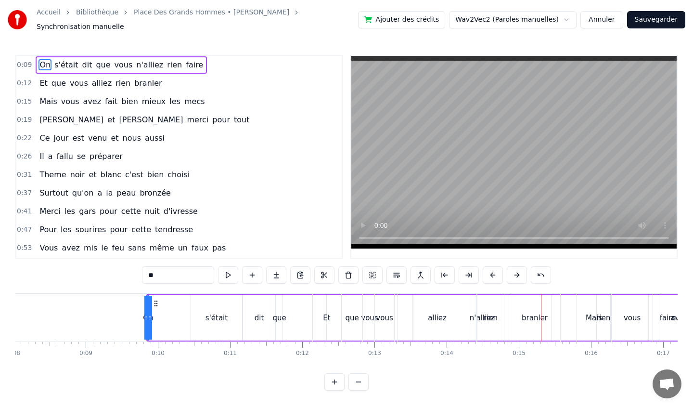
click at [520, 271] on button at bounding box center [517, 274] width 20 height 17
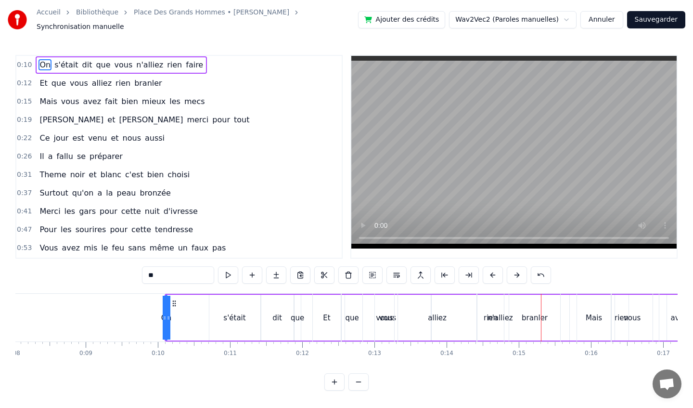
click at [520, 271] on button at bounding box center [517, 274] width 20 height 17
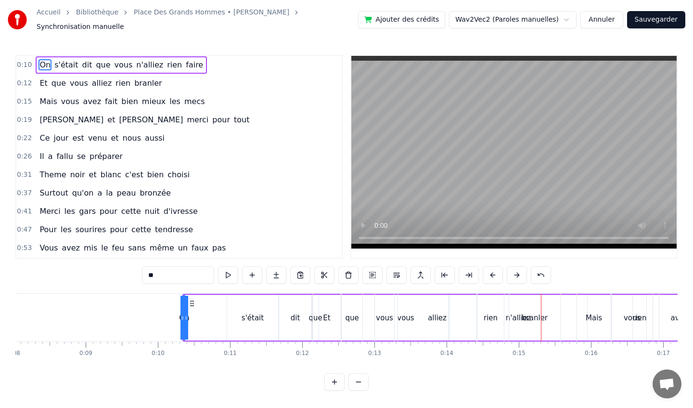
click at [520, 271] on button at bounding box center [517, 274] width 20 height 17
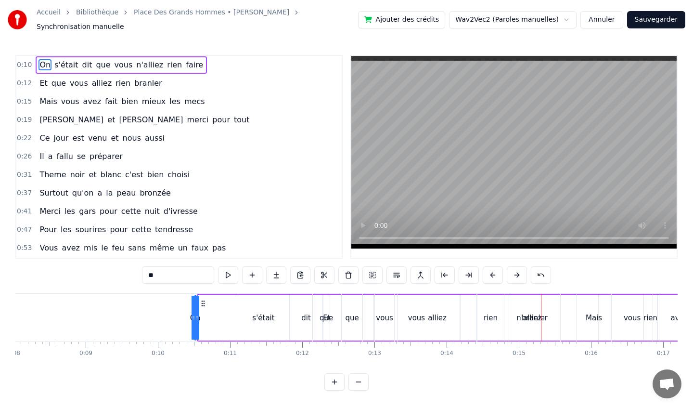
click at [520, 271] on button at bounding box center [517, 274] width 20 height 17
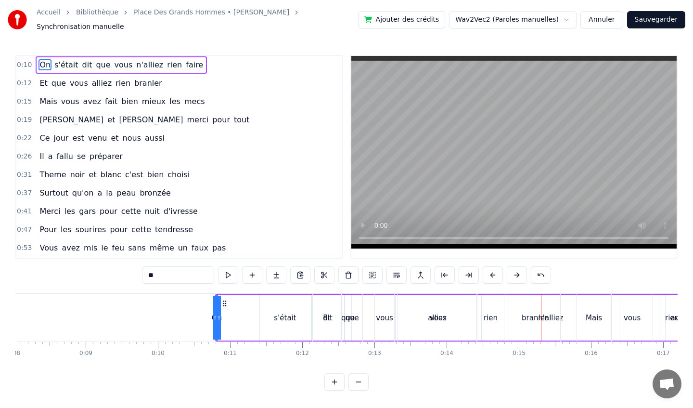
click at [520, 271] on button at bounding box center [517, 274] width 20 height 17
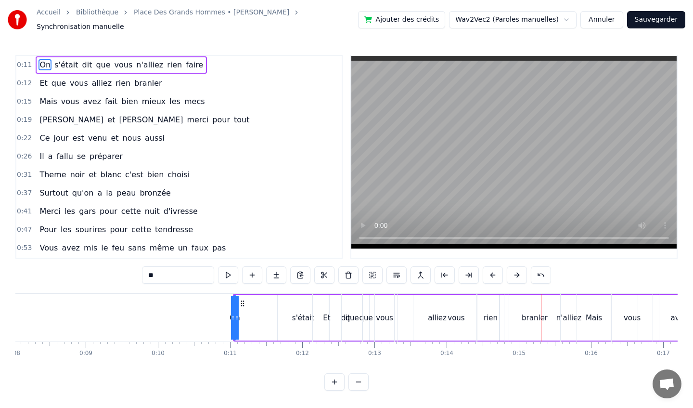
click at [520, 271] on button at bounding box center [517, 274] width 20 height 17
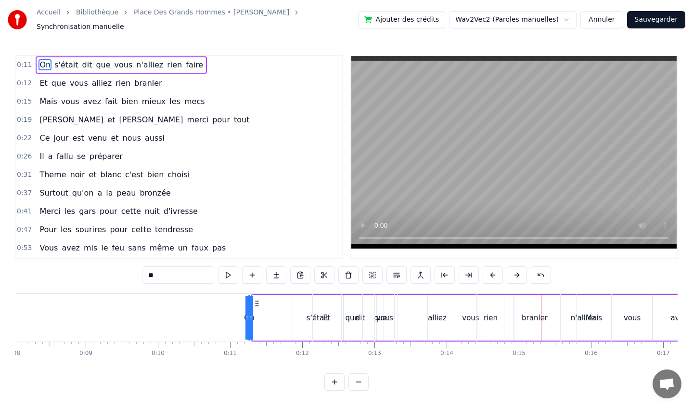
click at [520, 271] on button at bounding box center [517, 274] width 20 height 17
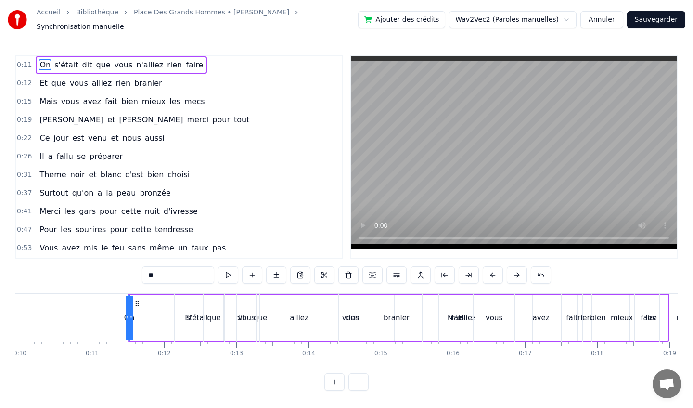
scroll to position [0, 757]
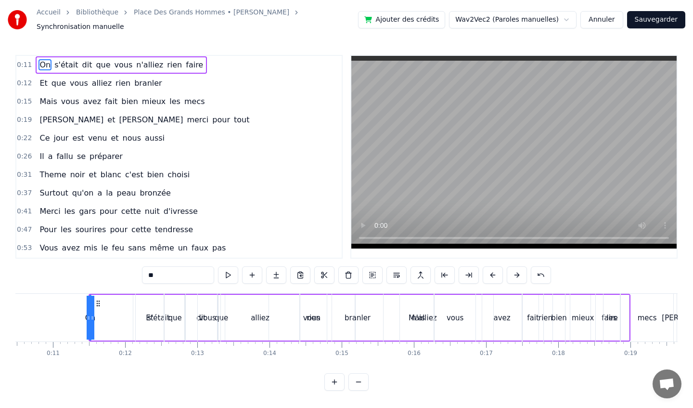
click at [604, 17] on button "Annuler" at bounding box center [601, 19] width 42 height 17
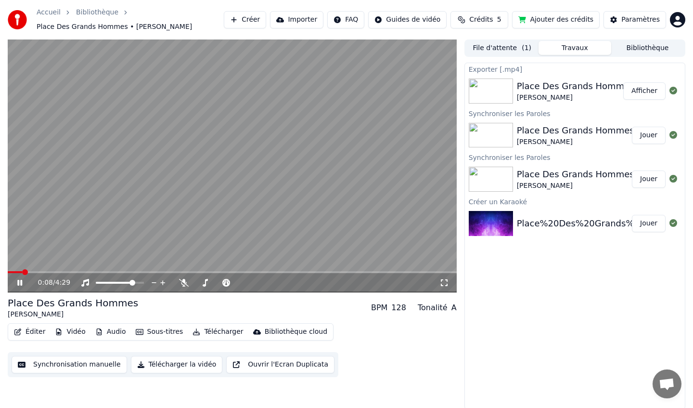
click at [22, 285] on icon at bounding box center [26, 283] width 23 height 8
click at [95, 362] on button "Synchronisation manuelle" at bounding box center [70, 364] width 116 height 17
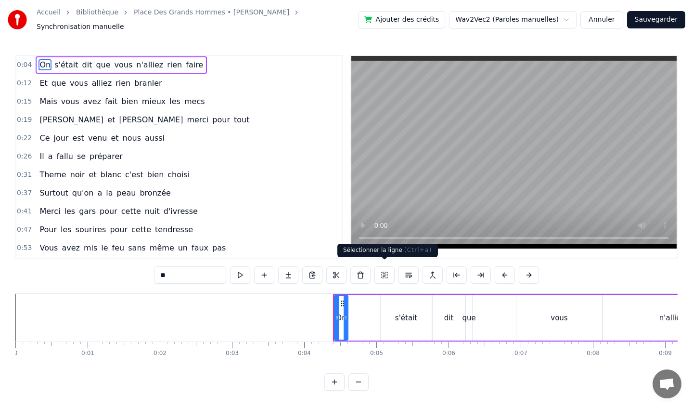
click at [390, 271] on button at bounding box center [384, 274] width 20 height 17
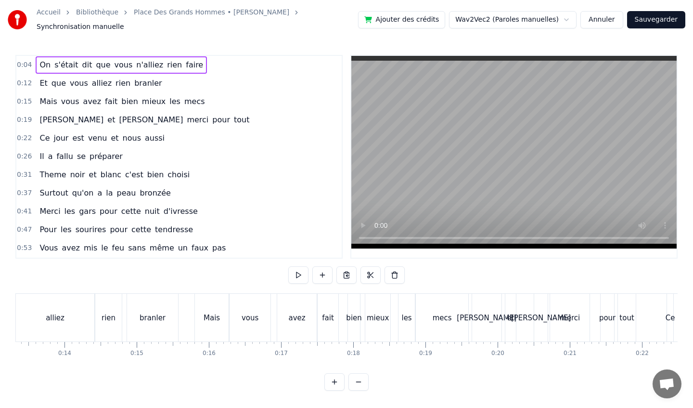
scroll to position [0, 1004]
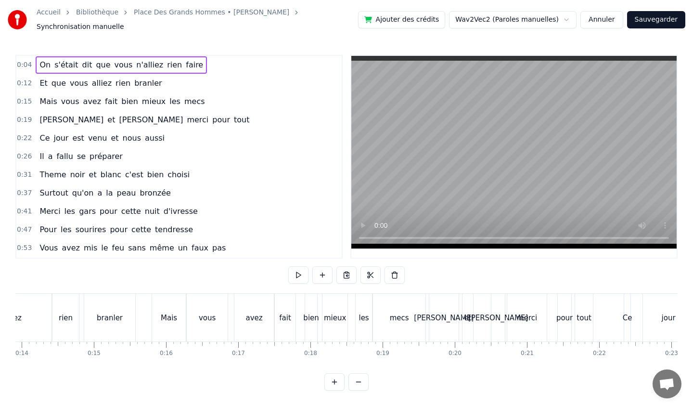
drag, startPoint x: 205, startPoint y: 55, endPoint x: 150, endPoint y: 114, distance: 80.0
click at [150, 114] on div "0:04 On s'était dit que vous n'alliez rien faire 0:12 Et que vous alliez rien b…" at bounding box center [178, 157] width 327 height 204
drag, startPoint x: 18, startPoint y: 57, endPoint x: 45, endPoint y: 51, distance: 28.1
click at [45, 56] on div "0:04 On s'était dit que vous n'alliez rien faire" at bounding box center [178, 65] width 325 height 18
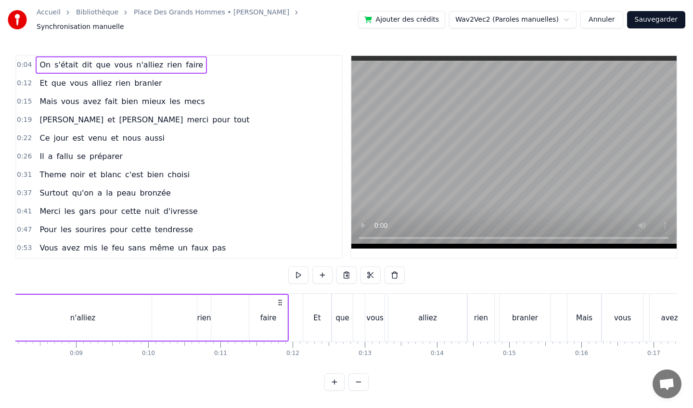
scroll to position [0, 586]
click at [362, 380] on button at bounding box center [358, 381] width 20 height 17
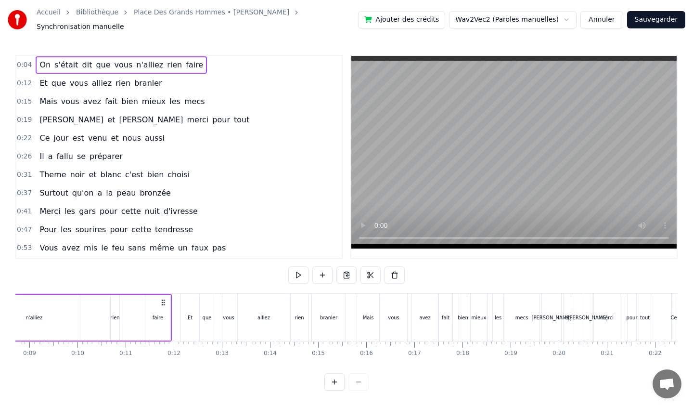
scroll to position [0, 164]
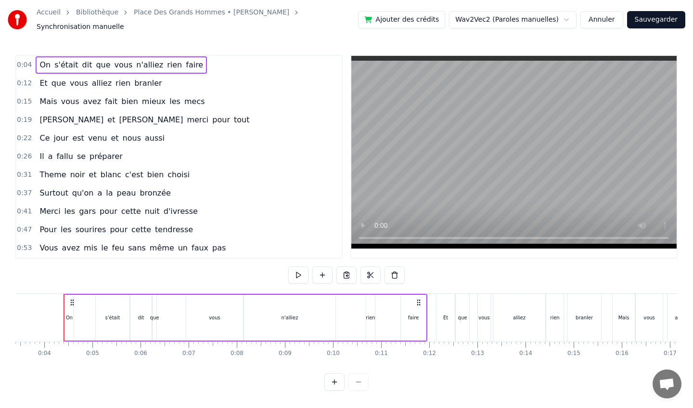
click at [362, 380] on div at bounding box center [346, 381] width 44 height 17
drag, startPoint x: 63, startPoint y: 270, endPoint x: 548, endPoint y: 362, distance: 494.4
click at [548, 363] on div "0:04 On s'était dit que vous n'alliez rien faire 0:12 Et que vous alliez rien b…" at bounding box center [346, 223] width 662 height 336
click at [539, 15] on html "Accueil Bibliothèque Place [GEOGRAPHIC_DATA] • [PERSON_NAME] Synchronisation ma…" at bounding box center [346, 203] width 693 height 406
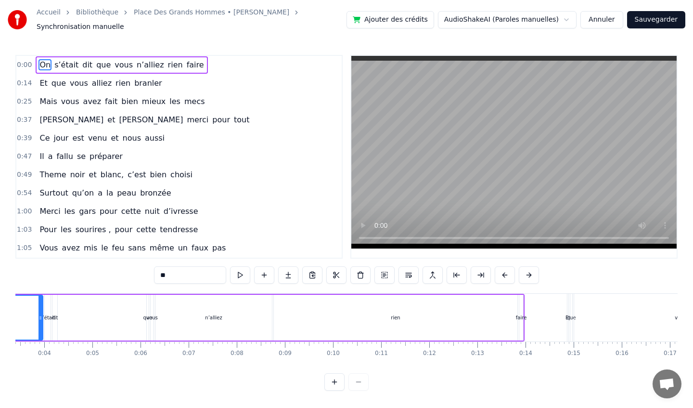
click at [27, 60] on span "0:00" at bounding box center [24, 65] width 15 height 10
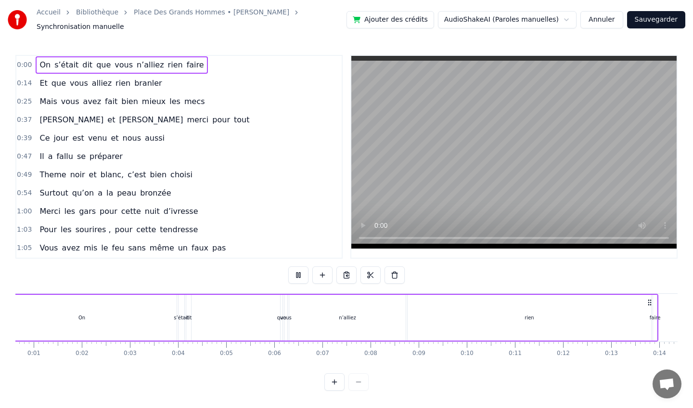
scroll to position [0, 0]
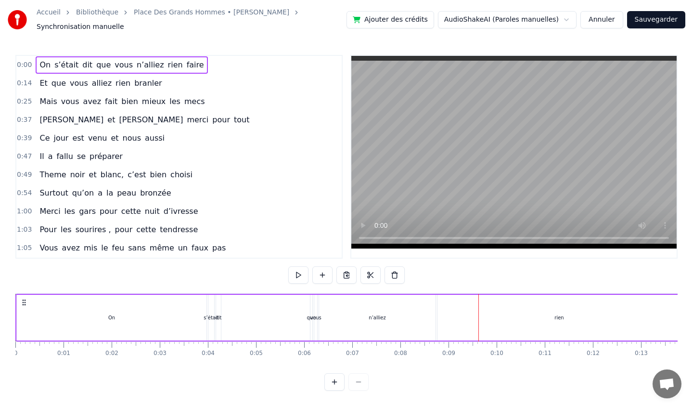
click at [21, 63] on span "0:00" at bounding box center [24, 65] width 15 height 10
click at [16, 266] on div "0:00 On s’était dit que vous n’alliez rien faire 0:14 Et que vous alliez rien b…" at bounding box center [346, 223] width 662 height 336
click at [20, 268] on div "0:00 On s’était dit que vous n’alliez rien faire 0:14 Et que vous alliez rien b…" at bounding box center [346, 223] width 662 height 336
click at [25, 298] on icon at bounding box center [24, 302] width 8 height 8
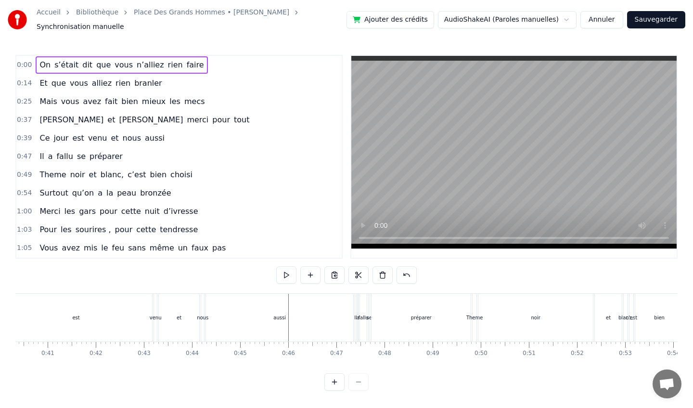
scroll to position [0, 1944]
click at [271, 265] on div "0:00 On s’était dit que vous n’alliez rien faire 0:14 Et que vous alliez rien b…" at bounding box center [346, 223] width 662 height 336
click at [39, 59] on span "On" at bounding box center [45, 64] width 13 height 11
click at [167, 80] on div "0:14 Et que vous alliez rien branler" at bounding box center [178, 83] width 325 height 18
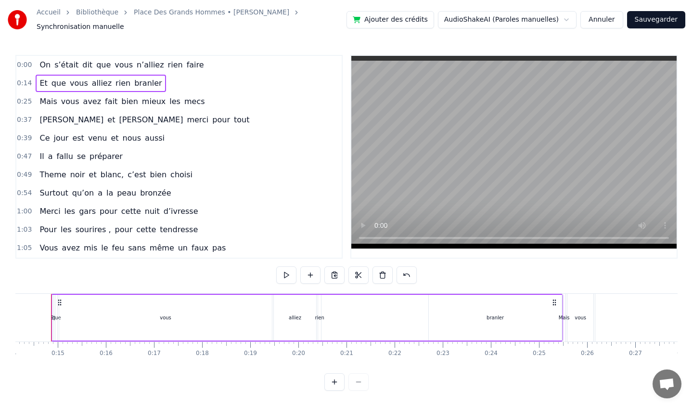
scroll to position [0, 667]
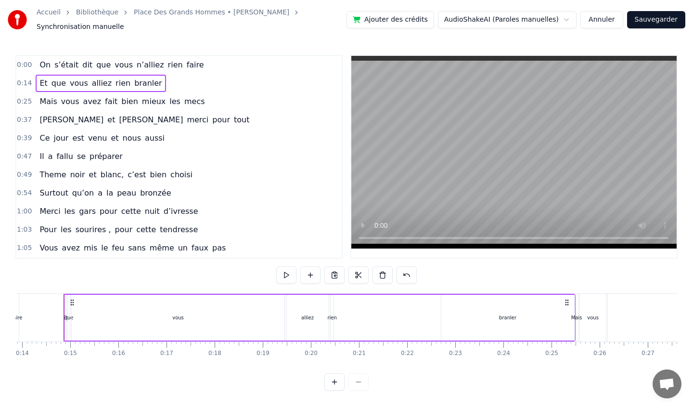
click at [60, 61] on span "s’était" at bounding box center [66, 64] width 26 height 11
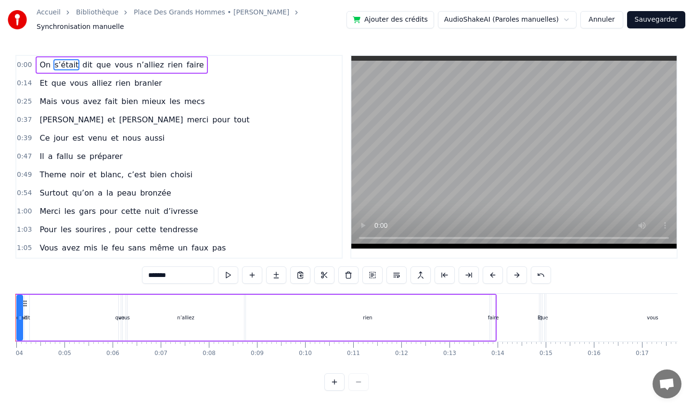
click at [82, 78] on span "vous" at bounding box center [79, 82] width 20 height 11
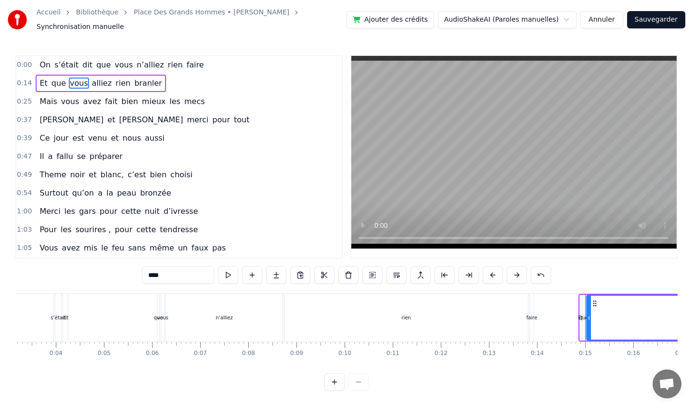
scroll to position [0, 143]
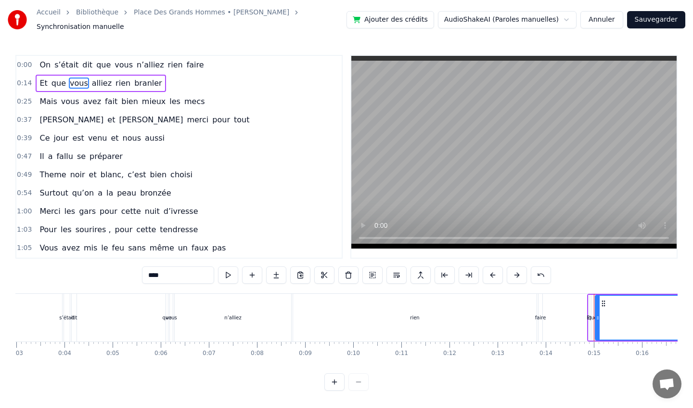
click at [82, 96] on span "avez" at bounding box center [92, 101] width 20 height 11
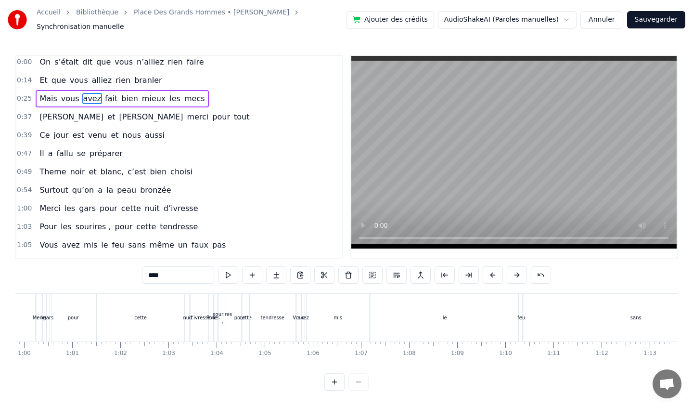
scroll to position [0, 0]
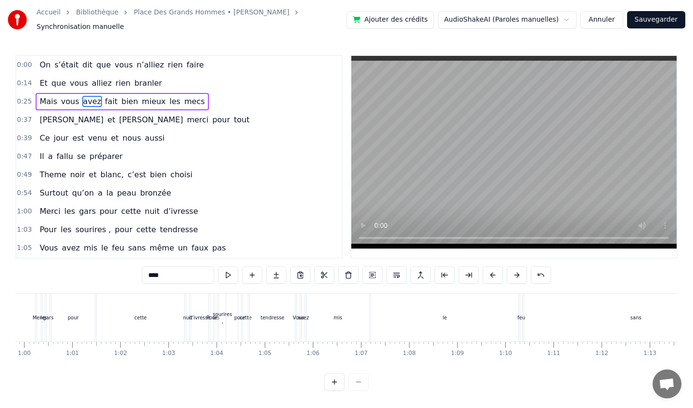
click at [48, 61] on span "On" at bounding box center [45, 64] width 13 height 11
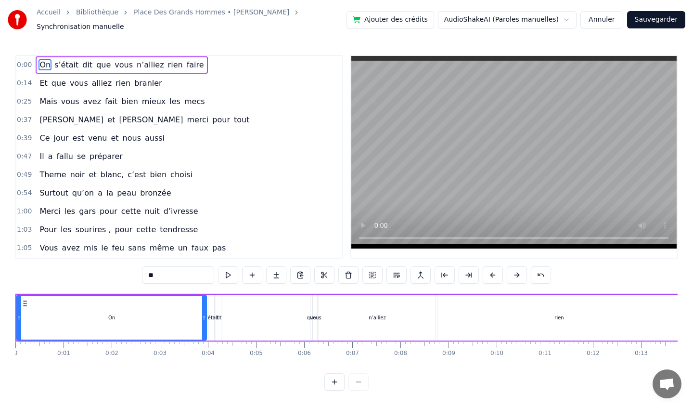
click at [522, 271] on button at bounding box center [517, 274] width 20 height 17
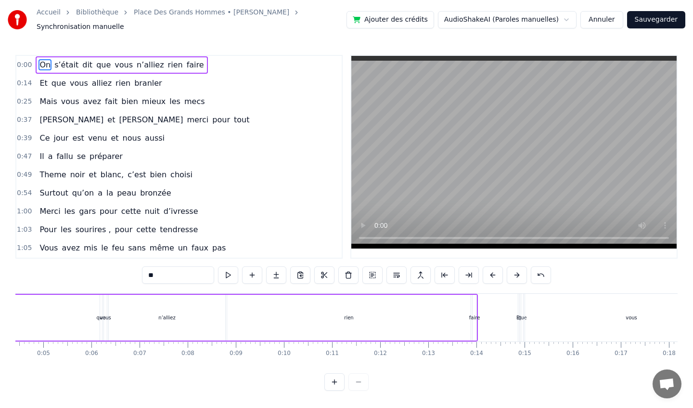
scroll to position [0, 244]
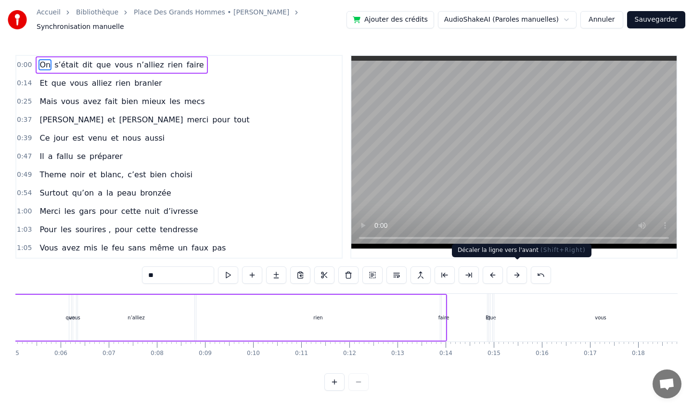
click at [519, 270] on button at bounding box center [517, 274] width 20 height 17
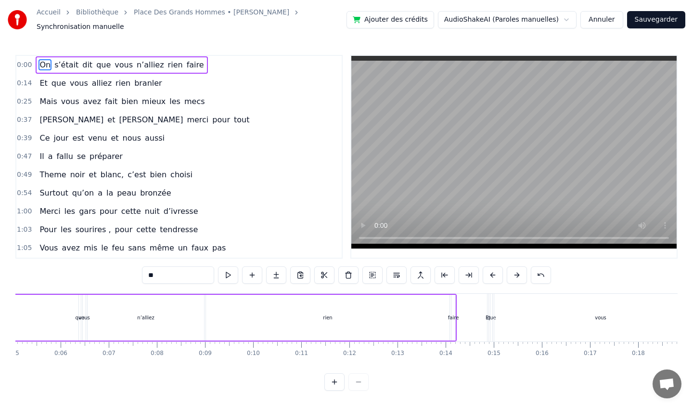
click at [519, 270] on button at bounding box center [517, 274] width 20 height 17
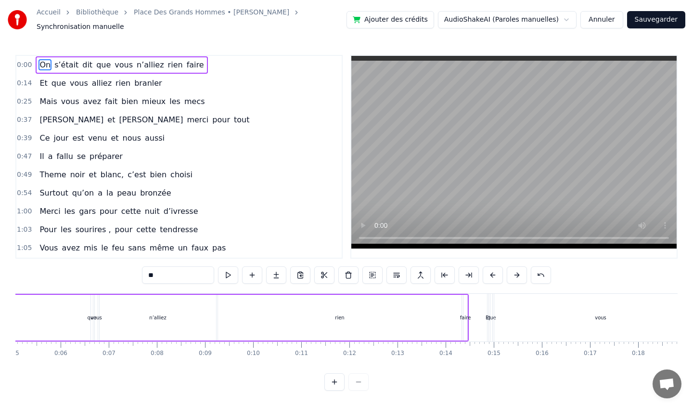
click at [519, 270] on button at bounding box center [517, 274] width 20 height 17
click at [587, 272] on div "0:00 On s’était dit que vous n’alliez rien faire 0:14 Et que vous alliez rien b…" at bounding box center [346, 223] width 662 height 336
click at [44, 83] on span "Et" at bounding box center [44, 82] width 10 height 11
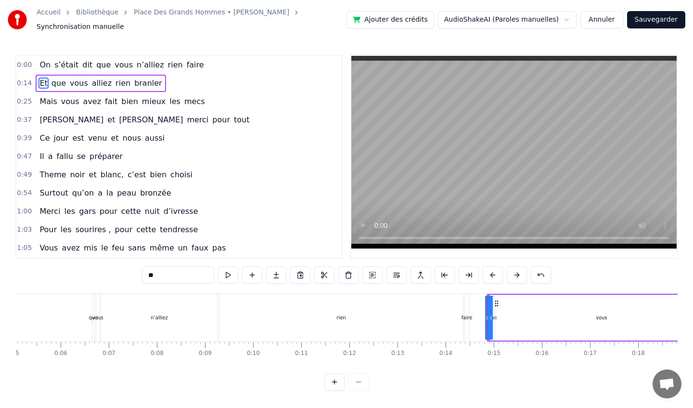
click at [81, 59] on span "dit" at bounding box center [87, 64] width 12 height 11
type input "***"
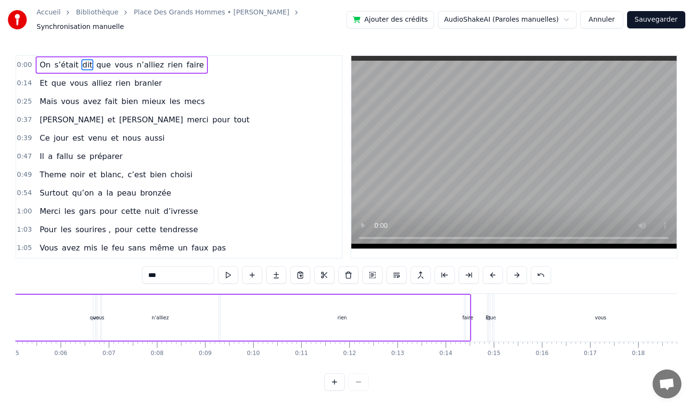
scroll to position [0, 178]
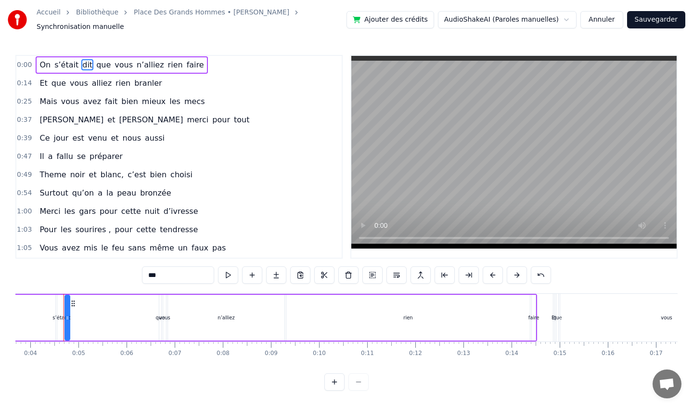
drag, startPoint x: 68, startPoint y: 322, endPoint x: 159, endPoint y: 271, distance: 104.1
click at [93, 322] on div "On s’était dit que vous n’alliez rien faire" at bounding box center [200, 318] width 673 height 48
click at [129, 284] on div "0:00 On s’était dit que vous n’alliez rien faire 0:14 Et que vous alliez rien b…" at bounding box center [346, 223] width 662 height 336
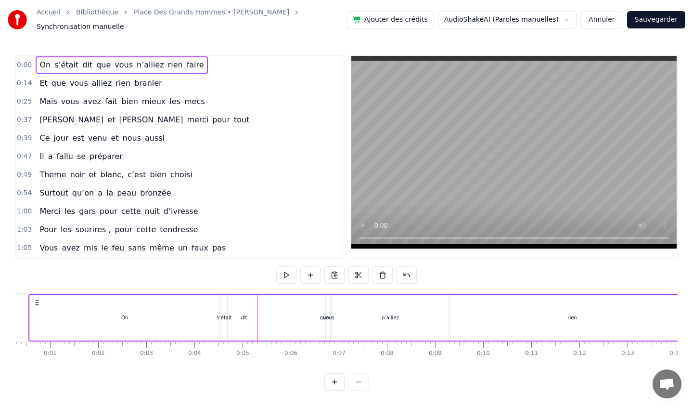
scroll to position [0, 0]
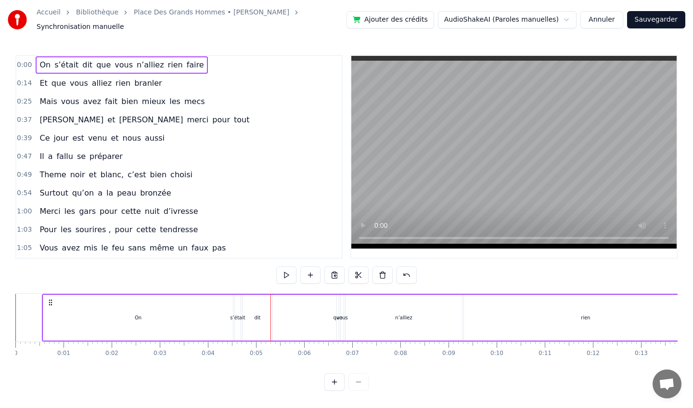
click at [51, 299] on icon at bounding box center [51, 302] width 8 height 8
click at [25, 60] on span "0:00" at bounding box center [24, 65] width 15 height 10
click at [22, 62] on span "0:00" at bounding box center [24, 65] width 15 height 10
click at [21, 62] on span "0:00" at bounding box center [24, 65] width 15 height 10
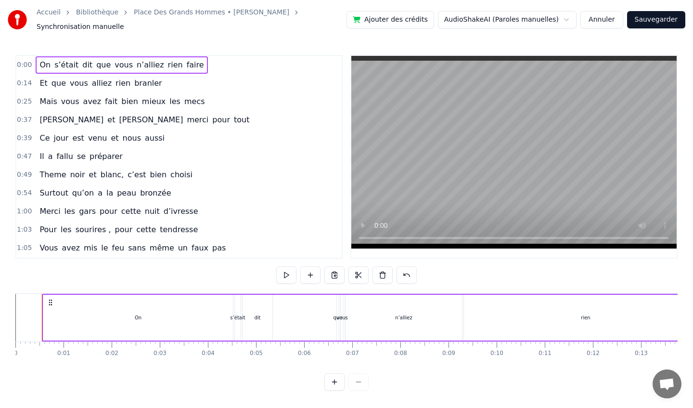
click at [22, 62] on span "0:00" at bounding box center [24, 65] width 15 height 10
drag, startPoint x: 22, startPoint y: 66, endPoint x: 22, endPoint y: 72, distance: 6.3
click at [22, 68] on div "0:00 On s’était dit que vous n’alliez rien faire" at bounding box center [178, 65] width 325 height 18
click at [20, 74] on div "0:14 Et que vous alliez rien branler" at bounding box center [178, 83] width 325 height 18
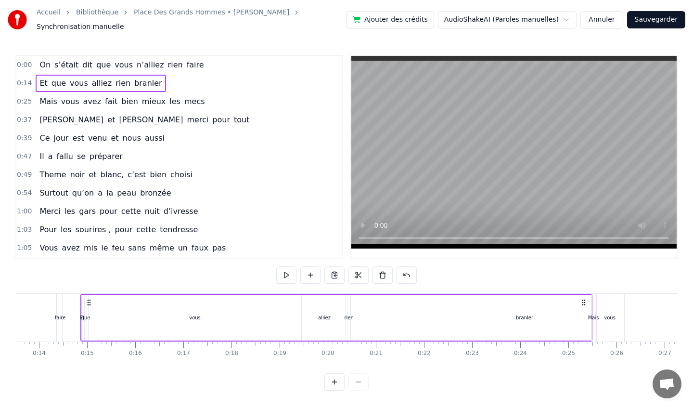
scroll to position [0, 667]
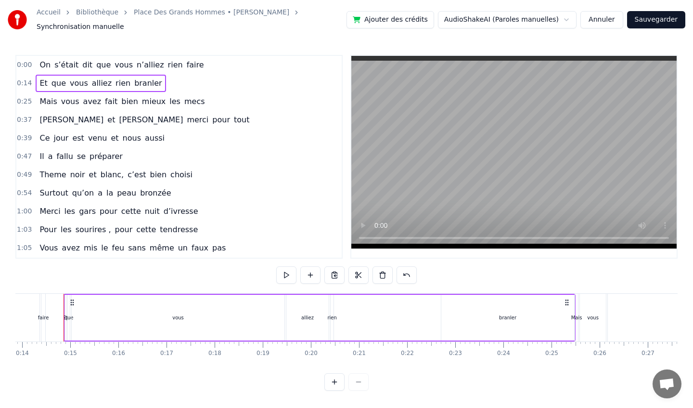
click at [17, 74] on div "0:14 Et que vous alliez rien branler" at bounding box center [178, 83] width 325 height 18
click at [218, 63] on div "0:00 On s’était dit que vous n’alliez rien faire" at bounding box center [178, 65] width 325 height 18
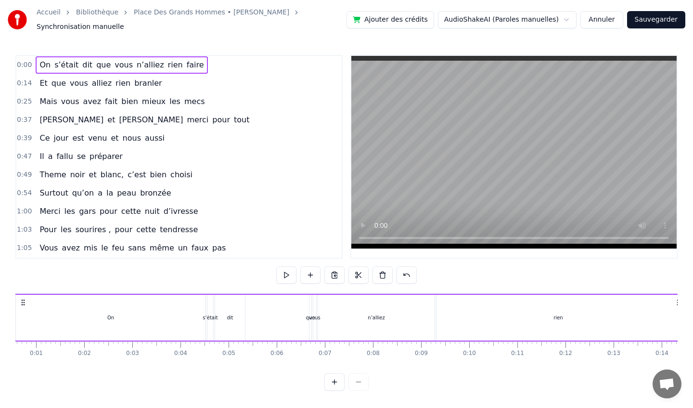
scroll to position [0, 0]
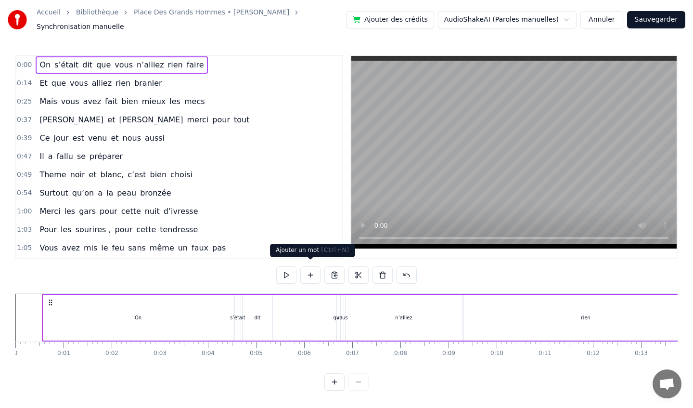
click at [312, 272] on button at bounding box center [310, 274] width 20 height 17
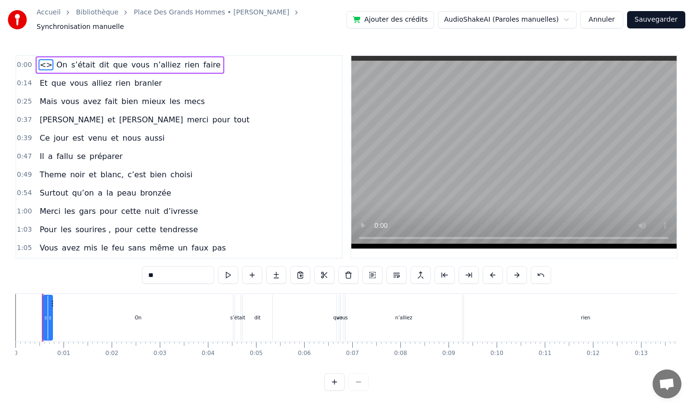
click at [43, 61] on span "<>" at bounding box center [46, 64] width 15 height 11
click at [48, 323] on div at bounding box center [50, 318] width 4 height 44
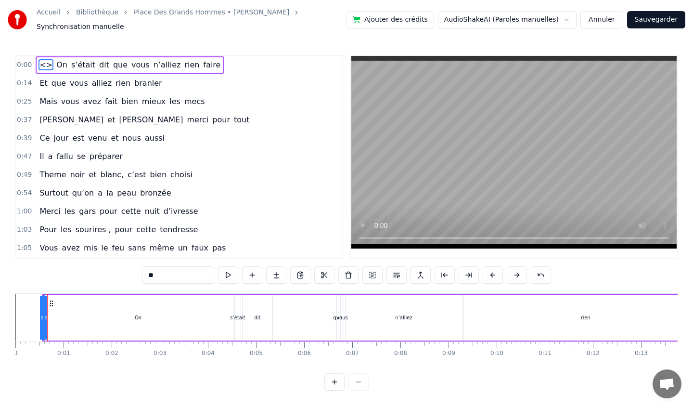
click at [467, 193] on video at bounding box center [513, 152] width 325 height 193
click at [309, 270] on button at bounding box center [300, 274] width 20 height 17
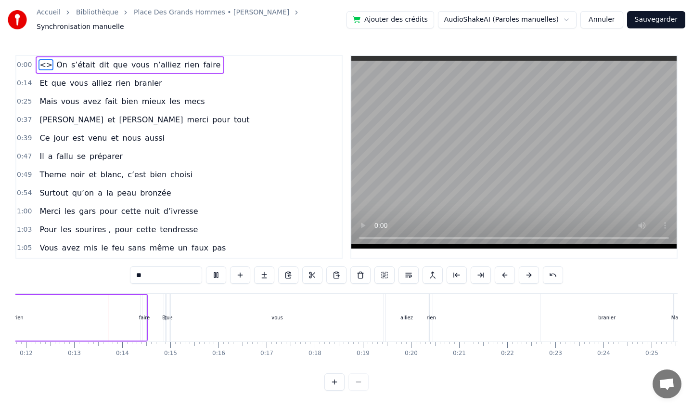
scroll to position [0, 580]
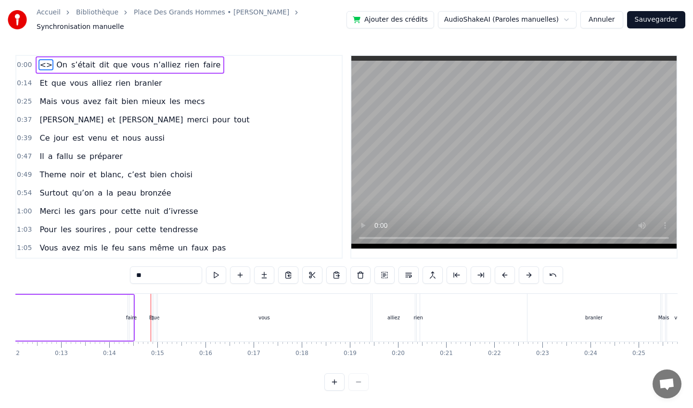
click at [42, 61] on span "<>" at bounding box center [46, 64] width 15 height 11
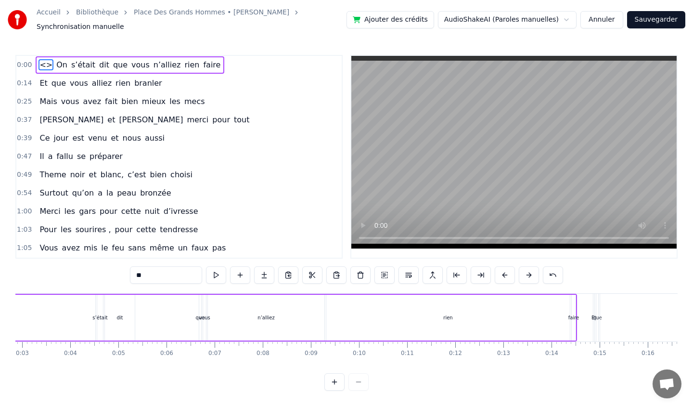
scroll to position [0, 0]
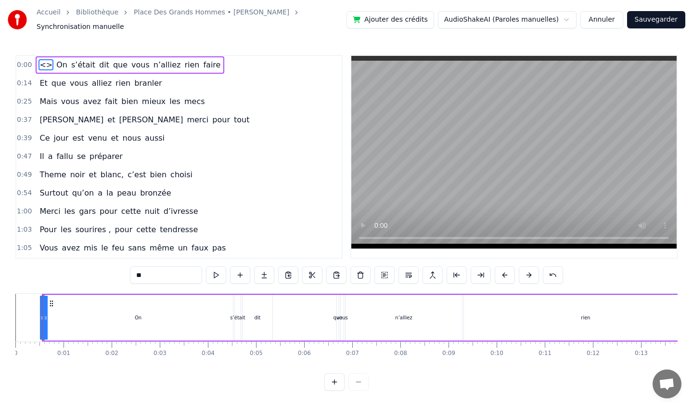
click at [42, 61] on span "<>" at bounding box center [46, 64] width 15 height 11
click at [168, 274] on input "**" at bounding box center [166, 274] width 72 height 17
type input "*"
click at [151, 270] on input "text" at bounding box center [166, 274] width 72 height 17
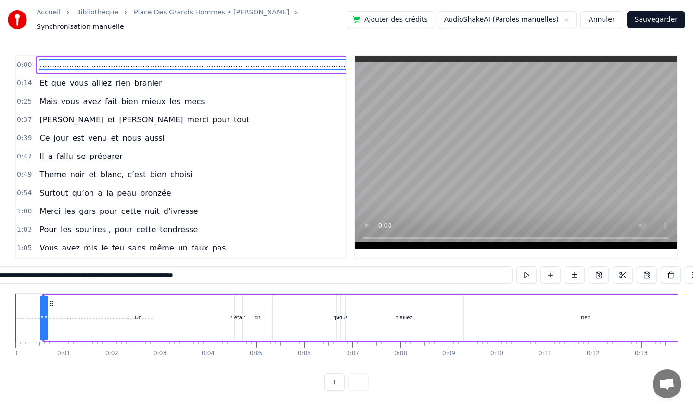
type input "**********"
click at [613, 15] on button "Annuler" at bounding box center [601, 19] width 42 height 17
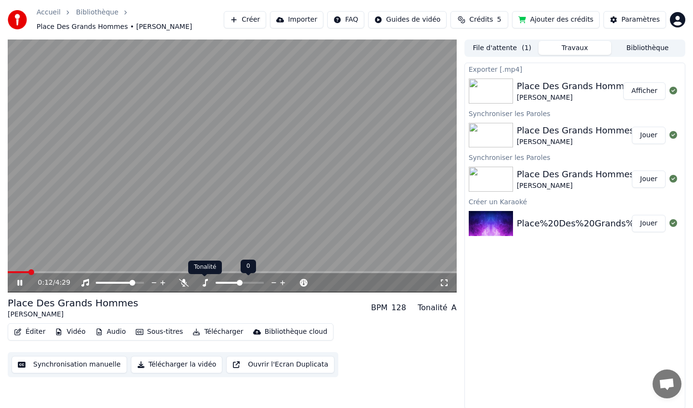
click at [207, 283] on icon at bounding box center [205, 283] width 10 height 8
click at [162, 283] on icon at bounding box center [162, 283] width 9 height 10
click at [160, 284] on icon at bounding box center [162, 283] width 9 height 10
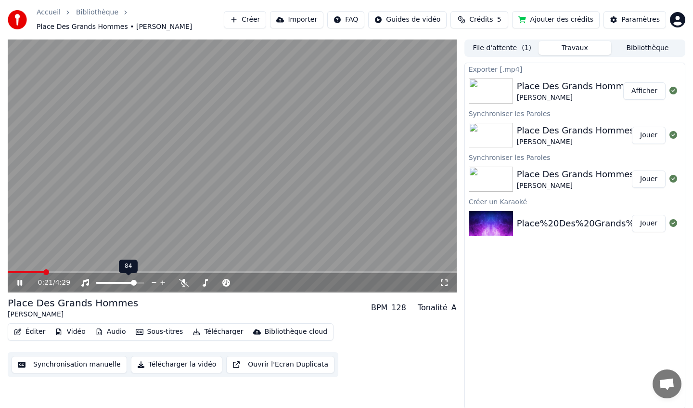
click at [160, 284] on icon at bounding box center [162, 283] width 9 height 10
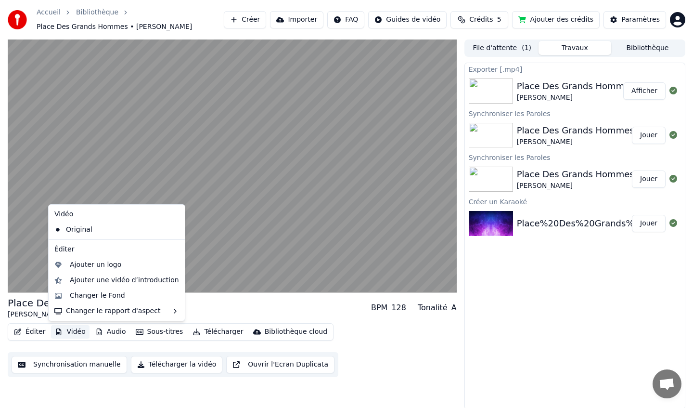
click at [72, 333] on button "Vidéo" at bounding box center [70, 331] width 38 height 13
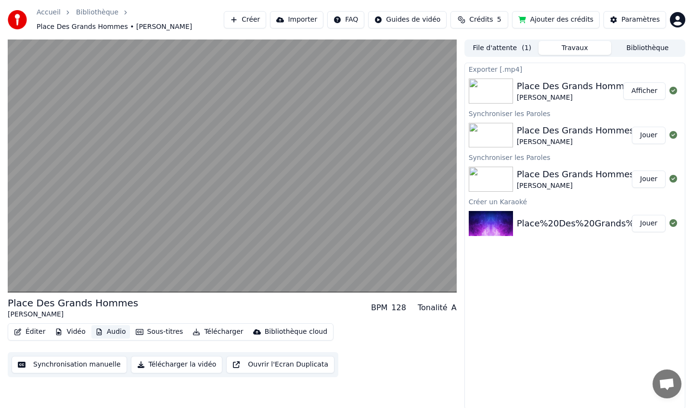
click at [107, 329] on button "Audio" at bounding box center [110, 331] width 39 height 13
click at [106, 333] on button "Audio" at bounding box center [110, 331] width 39 height 13
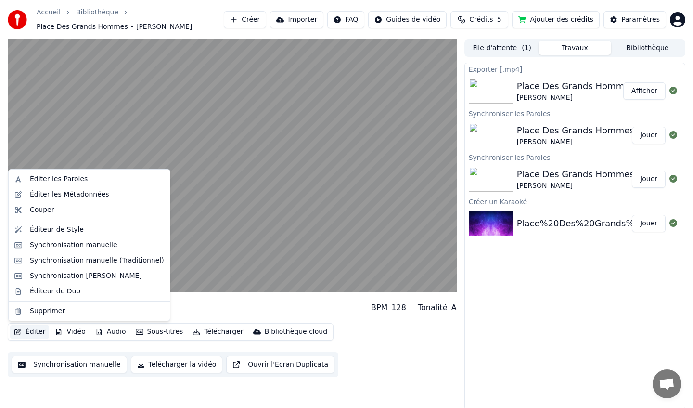
click at [34, 330] on button "Éditer" at bounding box center [29, 331] width 39 height 13
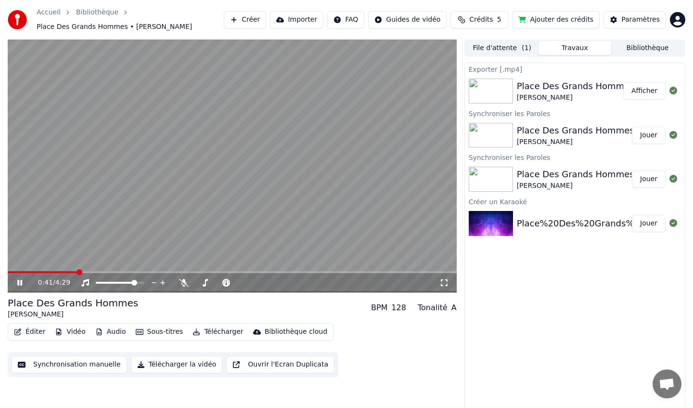
click at [22, 283] on icon at bounding box center [19, 283] width 5 height 6
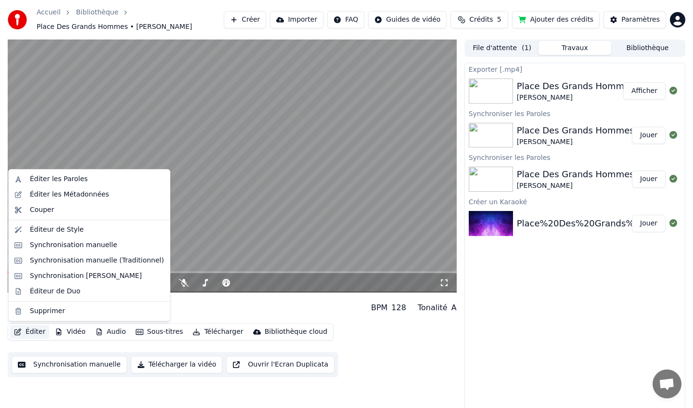
click at [29, 334] on button "Éditer" at bounding box center [29, 331] width 39 height 13
click at [58, 181] on div "Éditer les Paroles" at bounding box center [59, 179] width 58 height 10
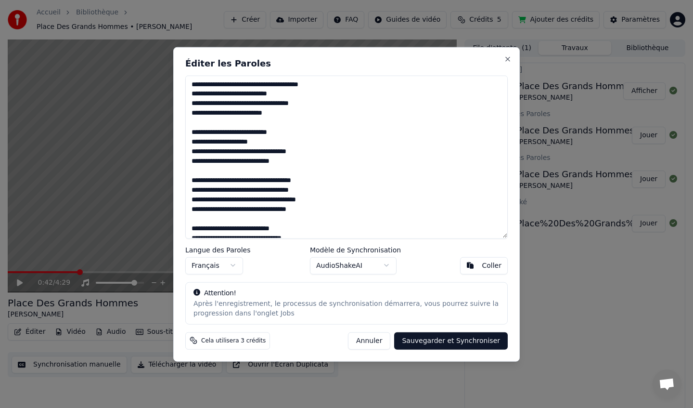
click at [192, 86] on textarea at bounding box center [346, 156] width 322 height 163
click at [203, 81] on textarea at bounding box center [346, 156] width 322 height 163
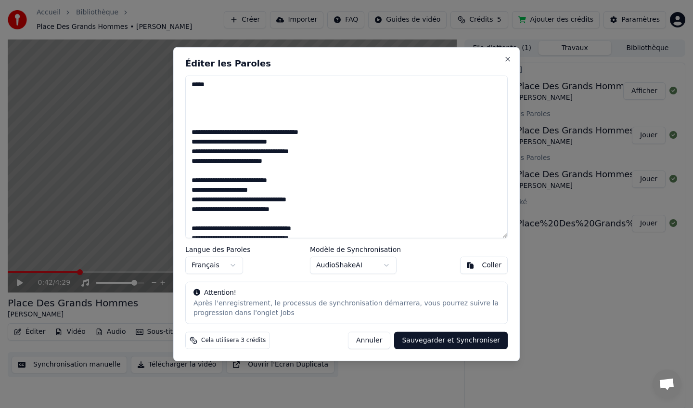
click at [199, 114] on textarea at bounding box center [346, 156] width 322 height 163
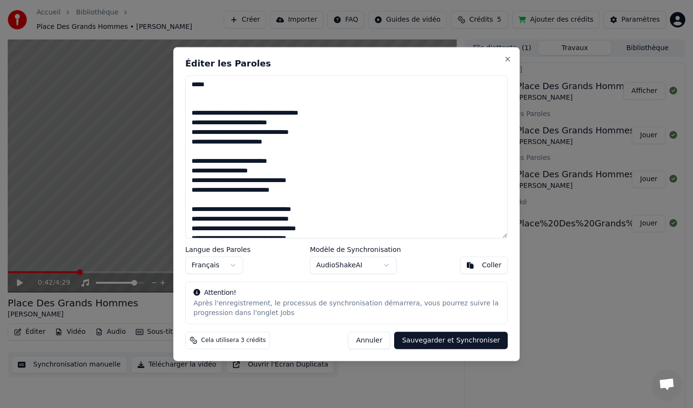
click at [445, 340] on button "Sauvegarder et Synchroniser" at bounding box center [451, 340] width 114 height 17
type textarea "**********"
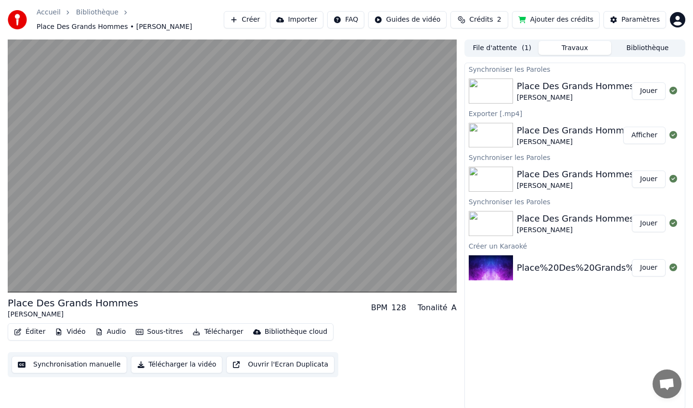
click at [660, 108] on div "Exporter [.mp4]" at bounding box center [575, 113] width 220 height 12
click at [647, 91] on button "Jouer" at bounding box center [649, 90] width 34 height 17
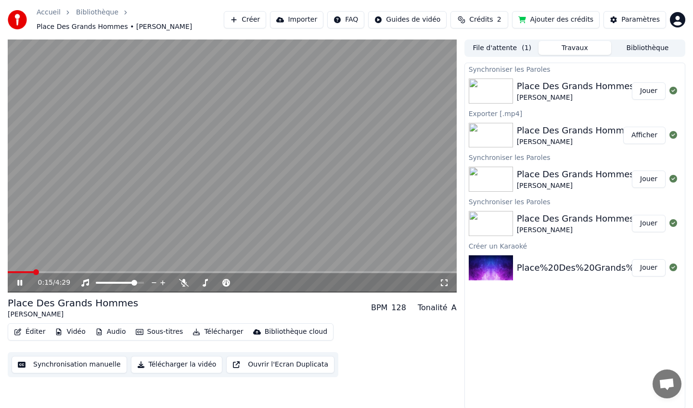
click at [569, 90] on div "Place Des Grands Hommes" at bounding box center [575, 85] width 117 height 13
click at [25, 329] on button "Éditer" at bounding box center [29, 331] width 39 height 13
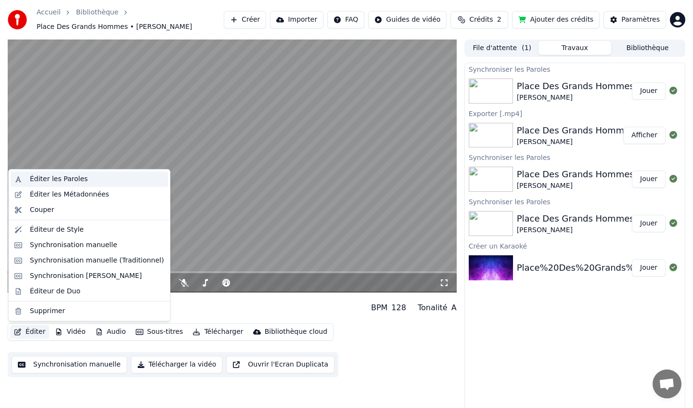
click at [53, 175] on div "Éditer les Paroles" at bounding box center [59, 179] width 58 height 10
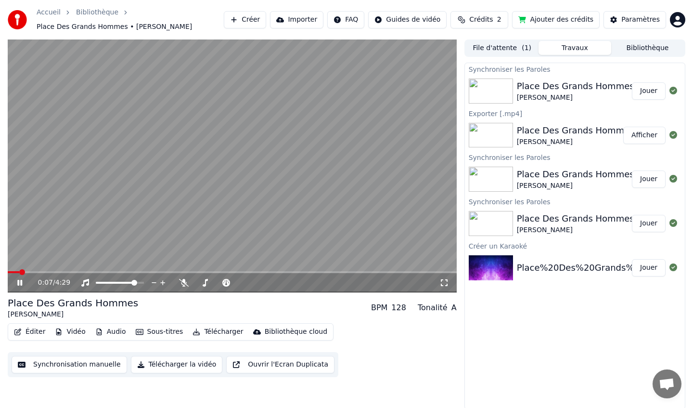
click at [19, 270] on span at bounding box center [22, 272] width 6 height 6
click at [8, 271] on span at bounding box center [11, 272] width 6 height 6
